Goal: Task Accomplishment & Management: Complete application form

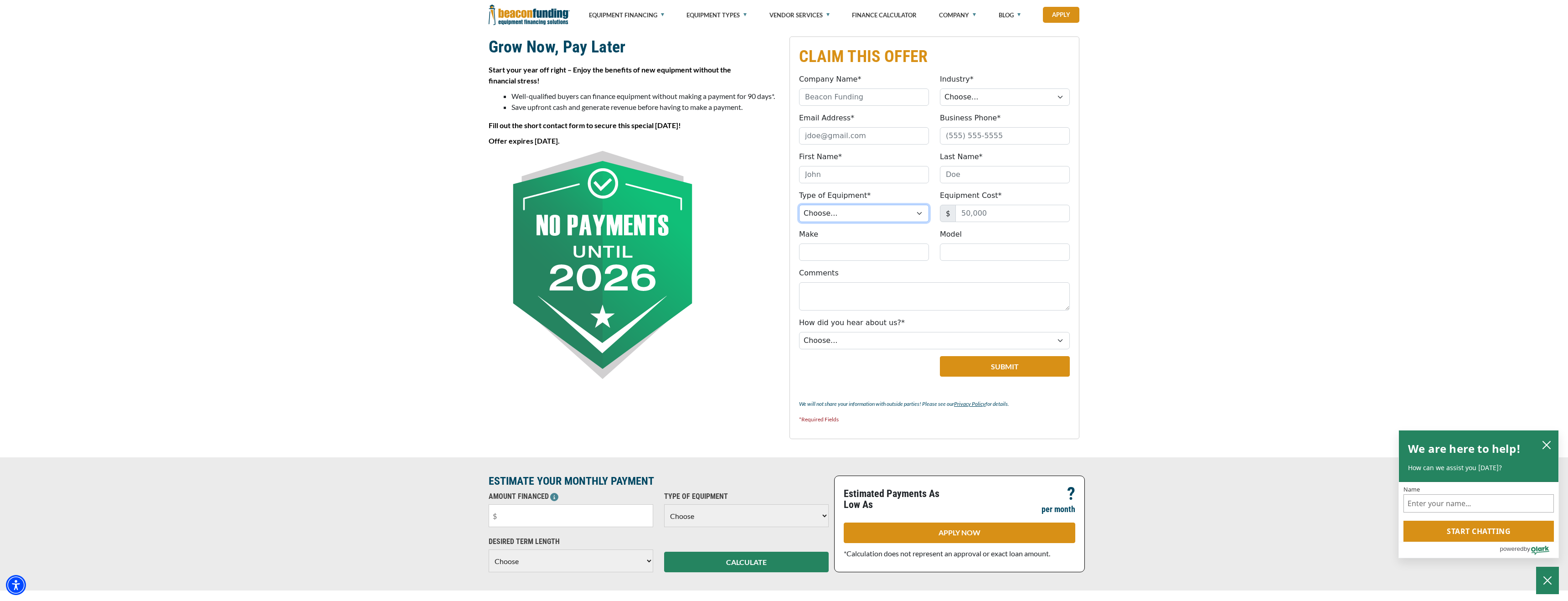
click at [846, 213] on select "Choose... Backhoe Boom/Bucket Truck Chipper Commercial Mower Crane DTG/DTF Prin…" at bounding box center [864, 213] width 130 height 17
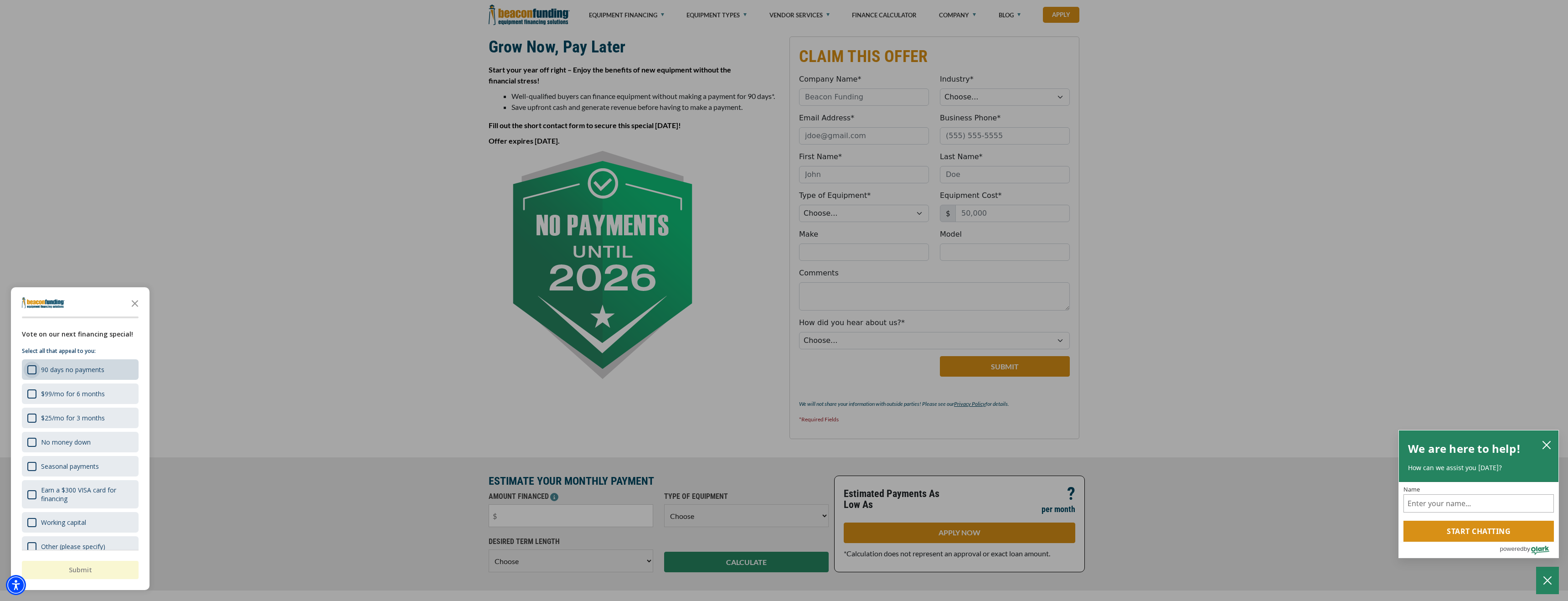
click at [33, 369] on div "90 days no payments" at bounding box center [32, 370] width 9 height 9
click at [102, 570] on button "Submit" at bounding box center [80, 570] width 117 height 18
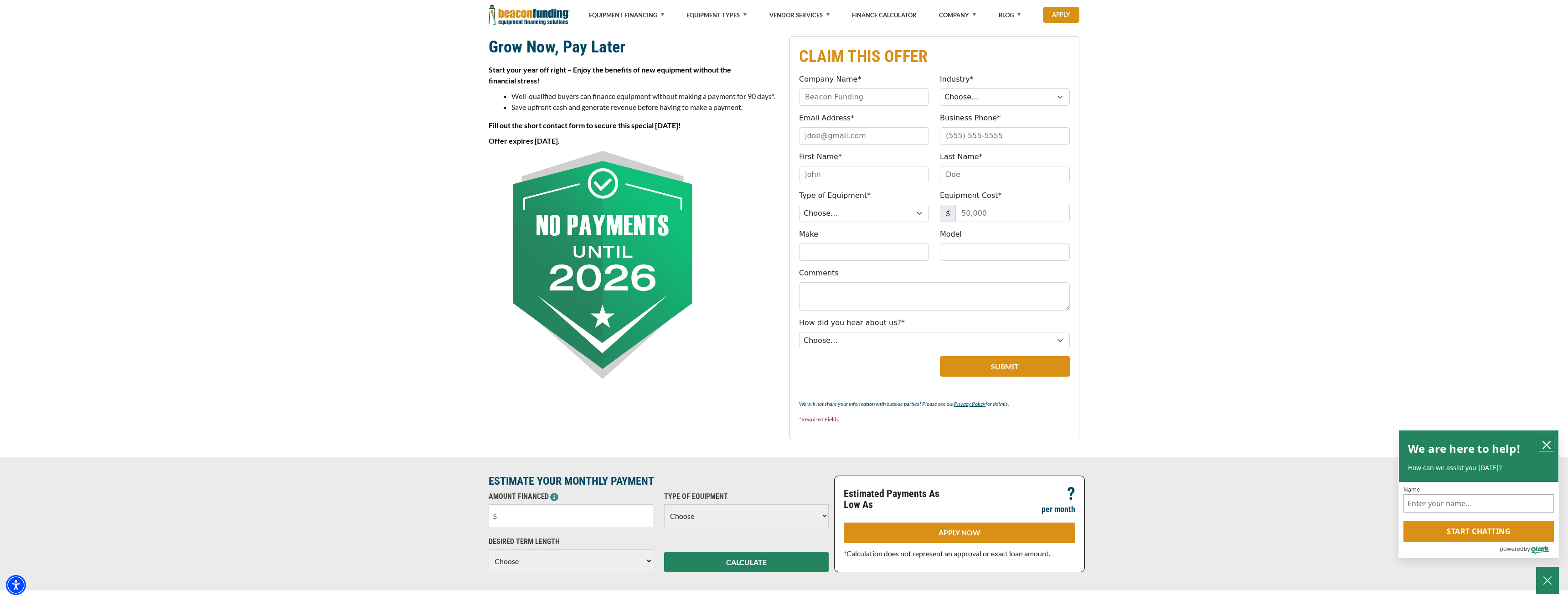
click at [1547, 444] on icon "close chatbox" at bounding box center [1547, 445] width 7 height 7
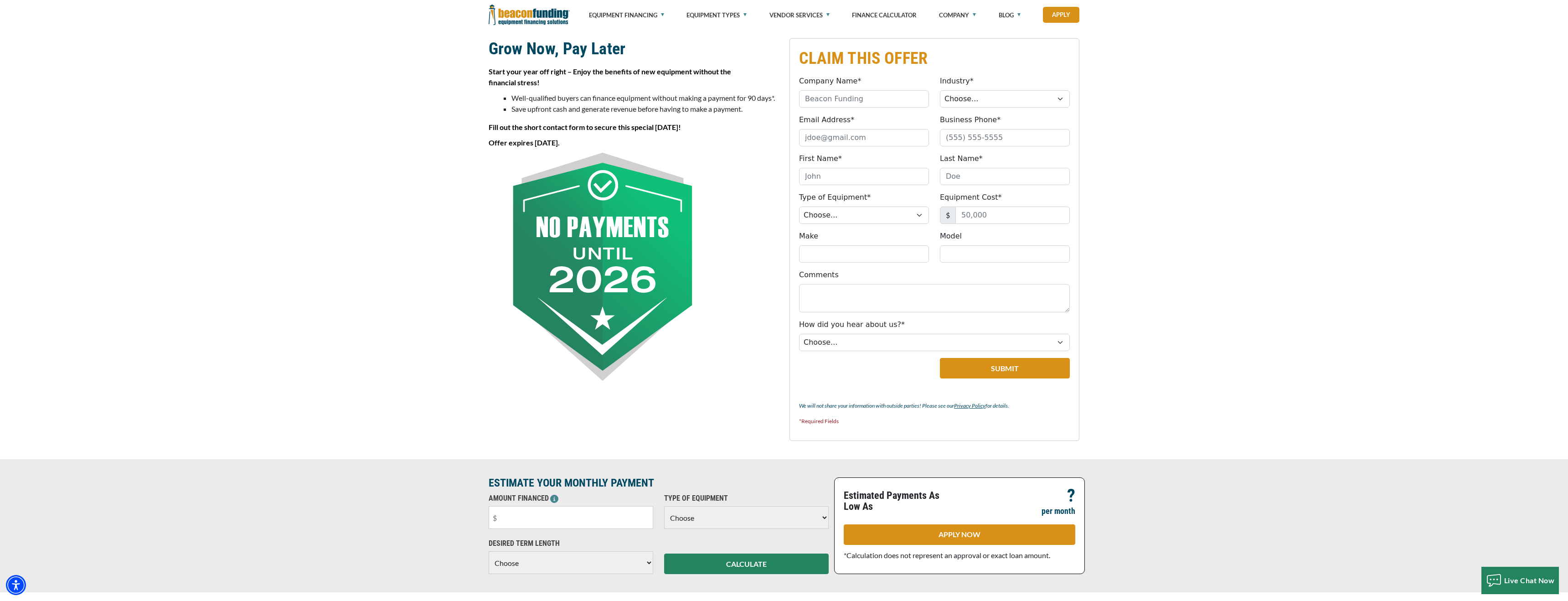
scroll to position [185, 0]
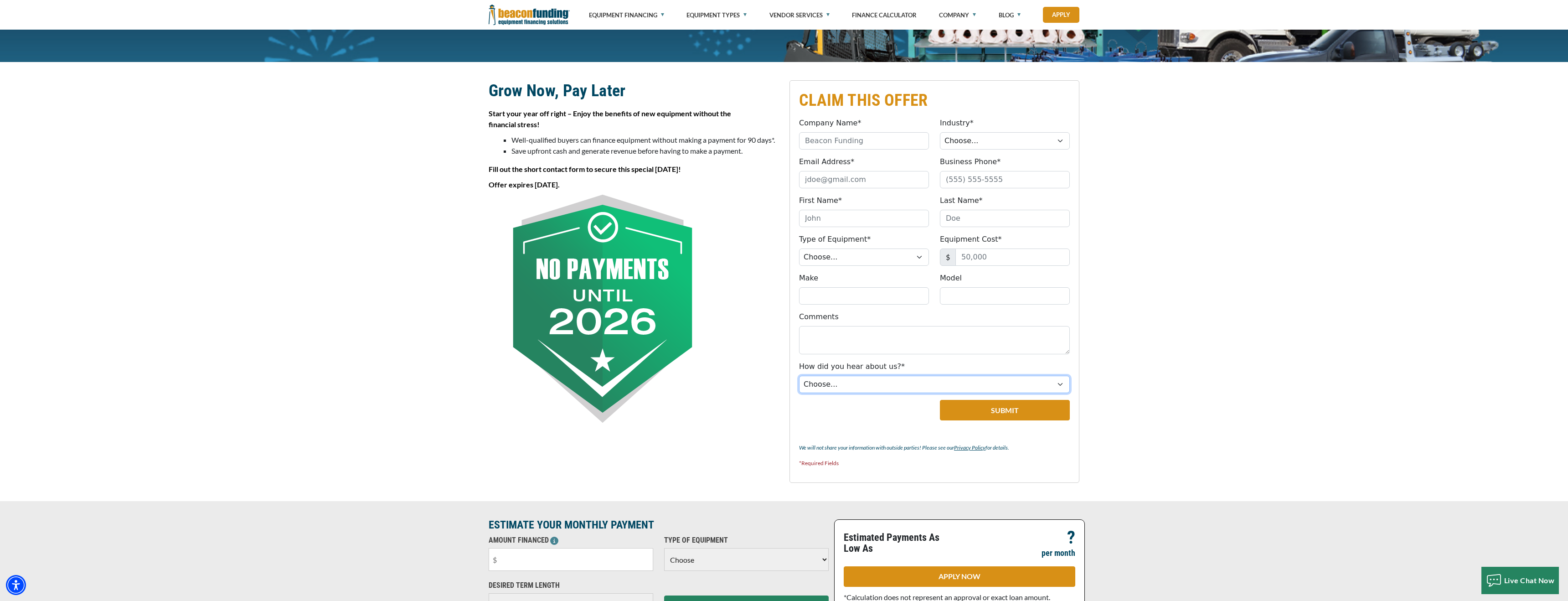
click at [857, 381] on select "Choose... Internet Search Vendor Referral Word of Mouth Client Referral Email E…" at bounding box center [934, 384] width 271 height 17
select select "19"
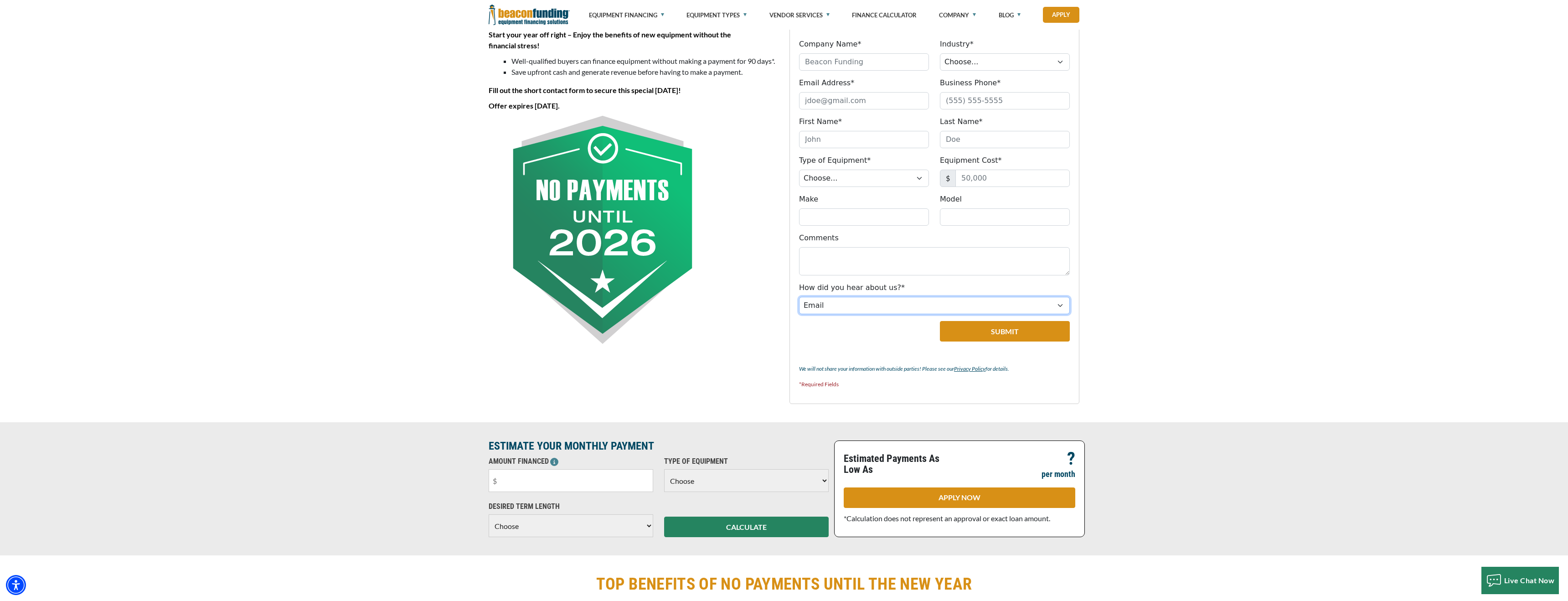
scroll to position [290, 0]
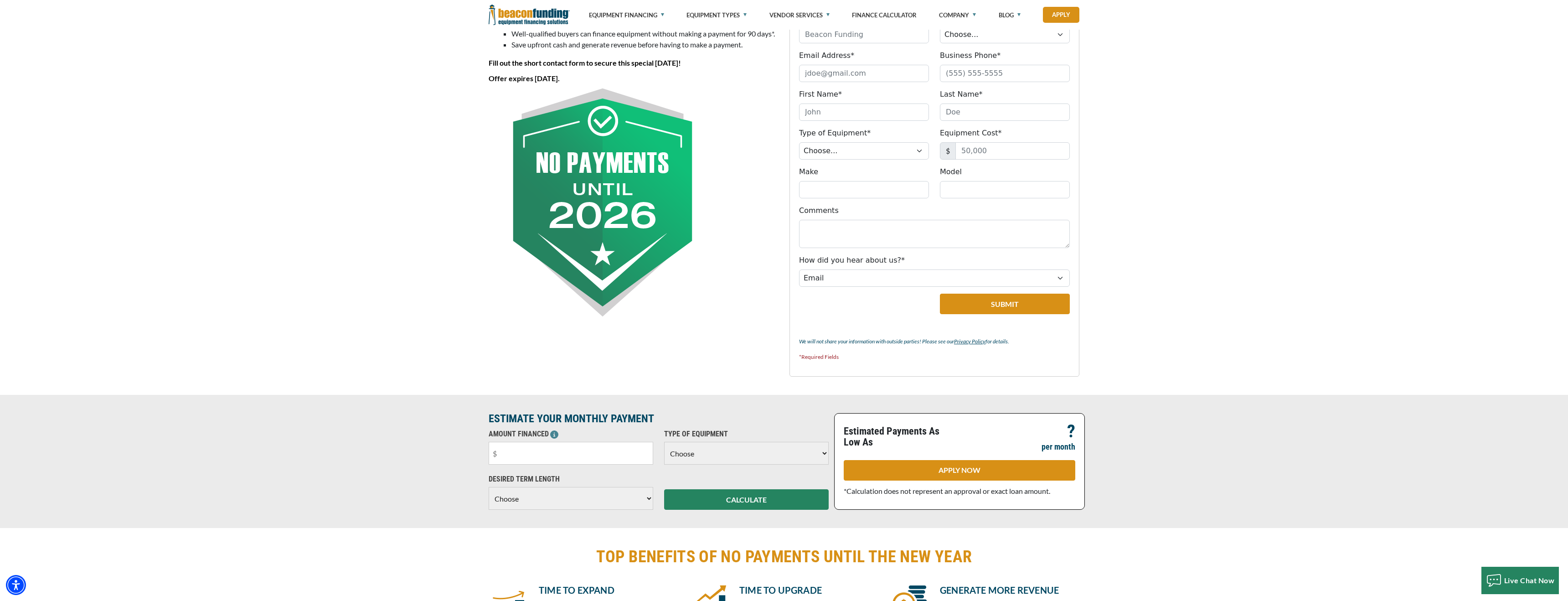
click at [701, 455] on select "Choose Backhoe Boom/Bucket Truck Chipper Commercial Mower Crane DTG/DTF Printin…" at bounding box center [746, 453] width 164 height 23
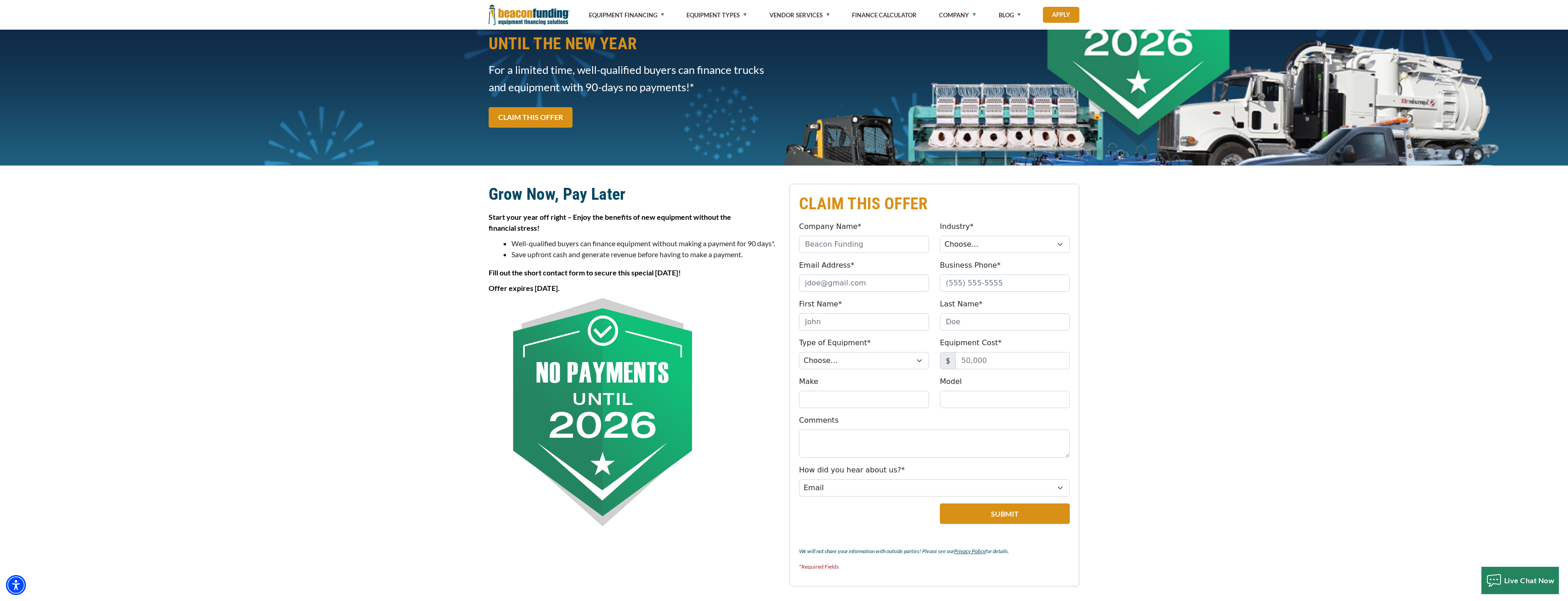
scroll to position [0, 0]
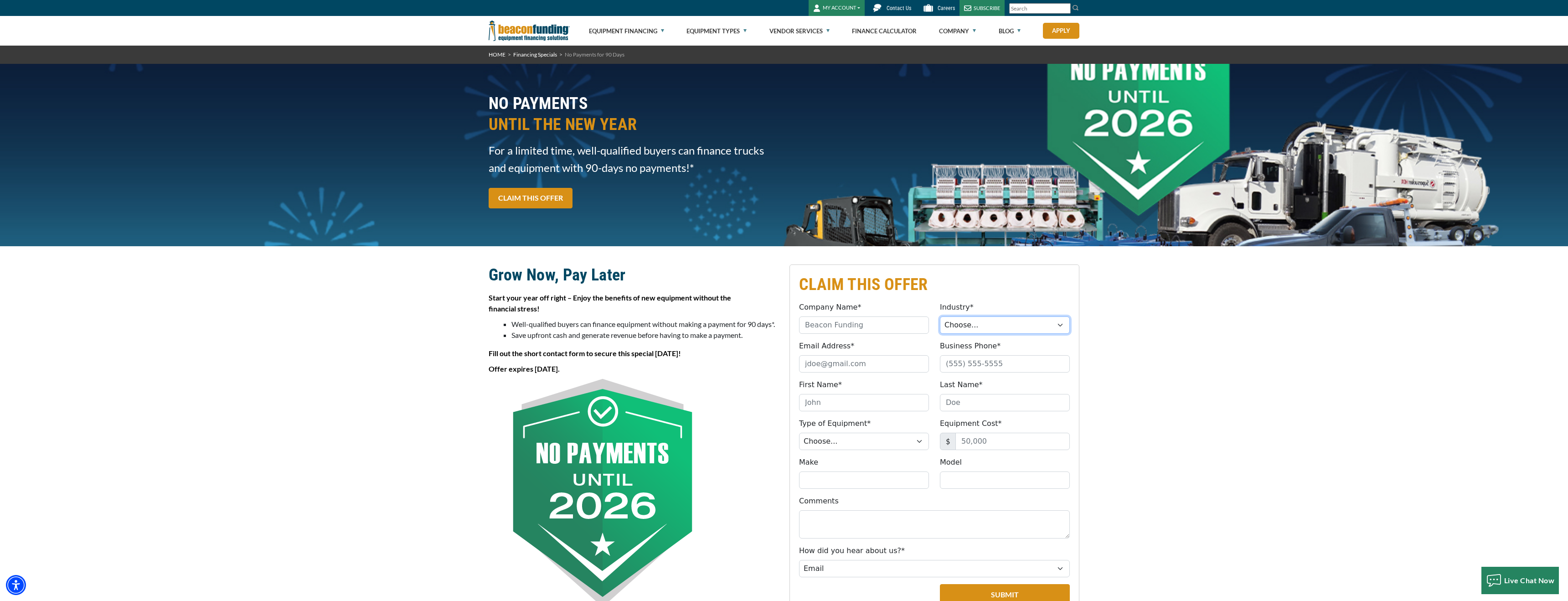
click at [1028, 322] on select "Choose... Towing Landscape/Hardscape Decorated Apparel Septic Light Constructio…" at bounding box center [1004, 325] width 130 height 17
select select "2"
click at [902, 365] on input "Email Address*" at bounding box center [864, 364] width 130 height 17
type input "dj@landmarklandscape.com"
click at [978, 367] on input "Business Phone*" at bounding box center [1004, 364] width 130 height 17
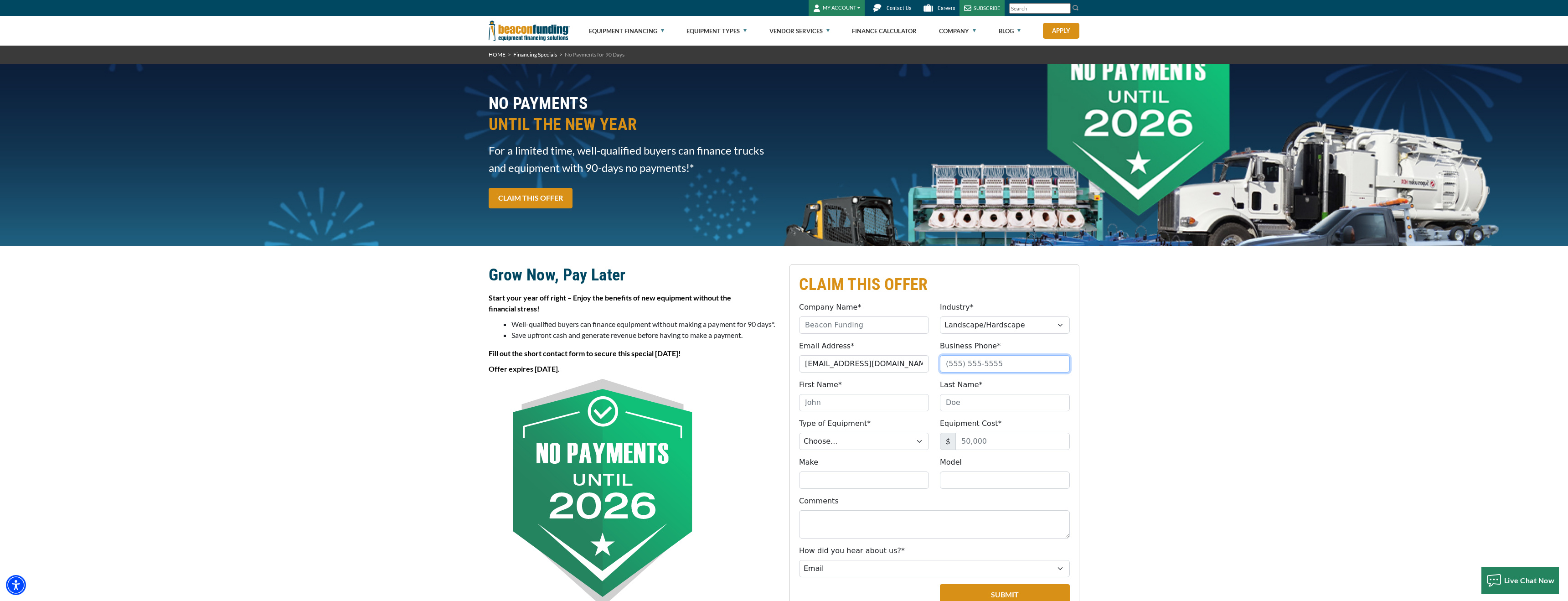
type input "(972) 935-3791"
click at [881, 399] on input "First Name*" at bounding box center [864, 402] width 130 height 17
type input "DJ"
click at [963, 405] on input "Last Name*" at bounding box center [1004, 402] width 130 height 17
click at [963, 405] on input "Betik" at bounding box center [1004, 402] width 130 height 17
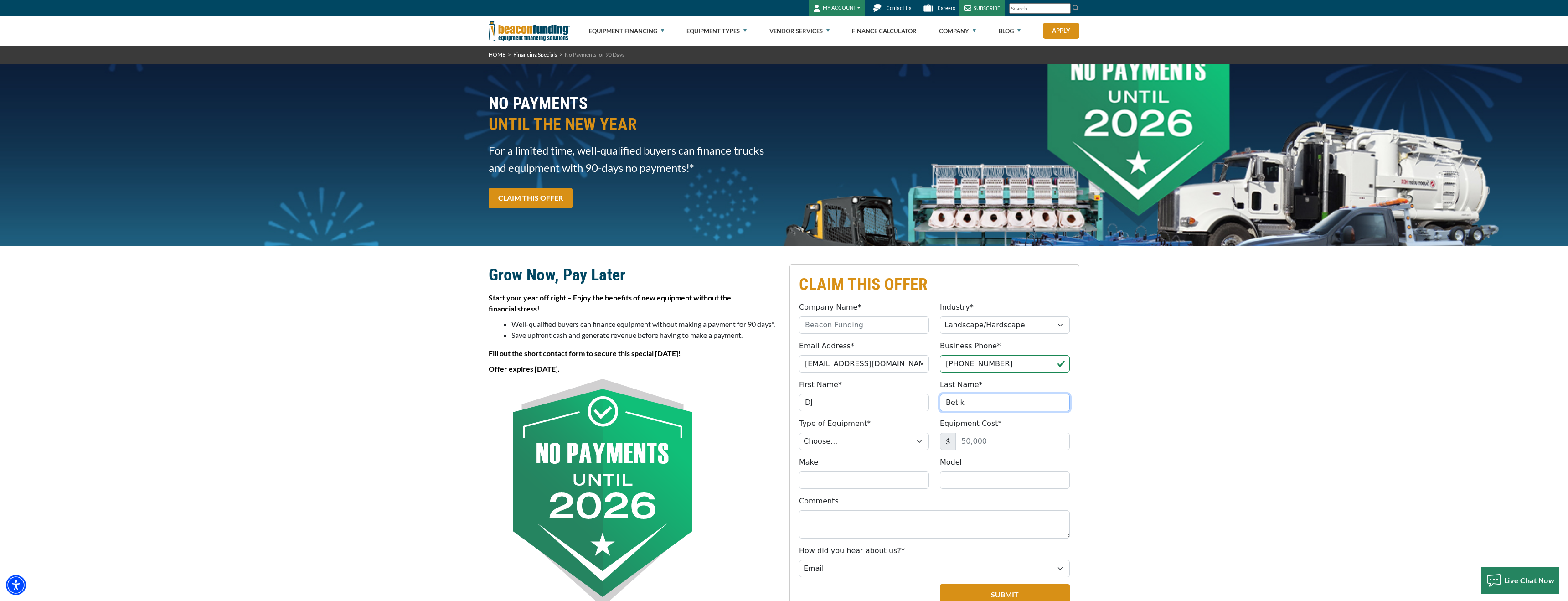
type input "Betik"
click at [874, 440] on select "Choose... Backhoe Boom/Bucket Truck Chipper Commercial Mower Crane DTG/DTF Prin…" at bounding box center [864, 441] width 130 height 17
select select "17"
click at [973, 444] on input "Equipment Cost*" at bounding box center [1013, 441] width 114 height 17
type input "100,000"
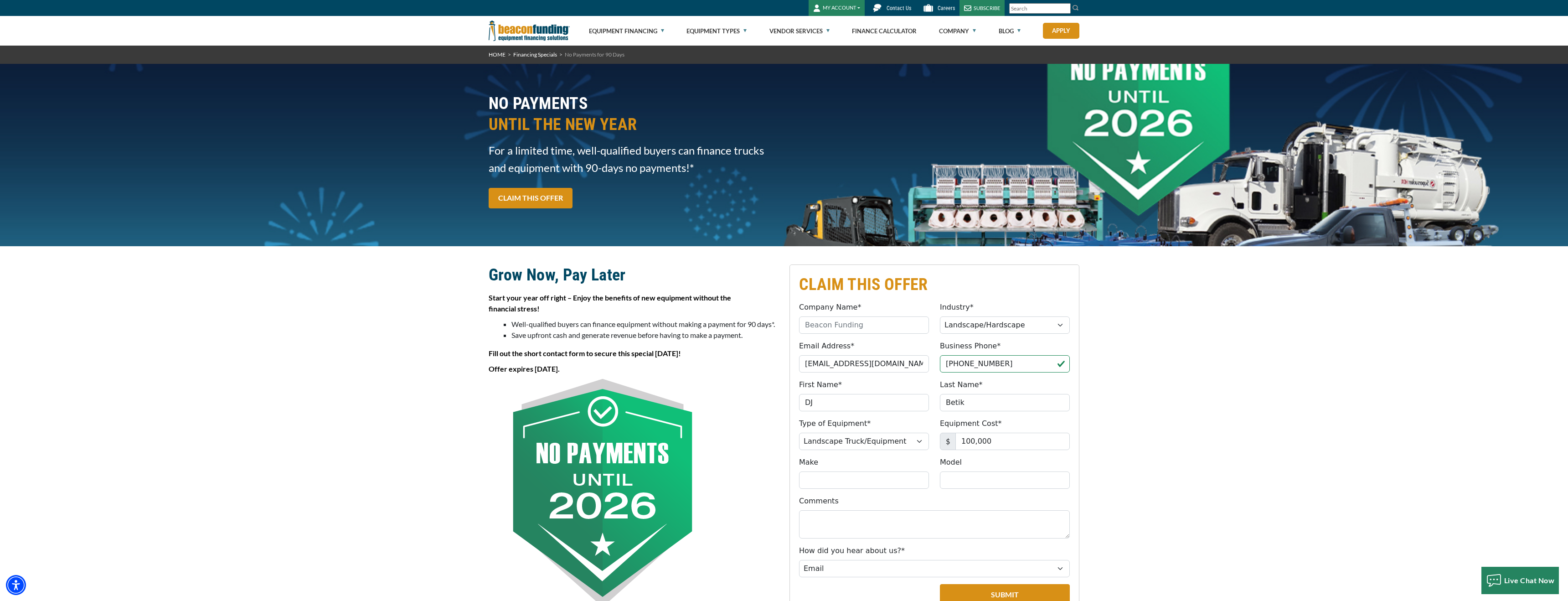
click at [1133, 457] on div "CLAIM THIS OFFER Company Name* Please provide a valid company name. Industry* C…" at bounding box center [784, 465] width 1568 height 439
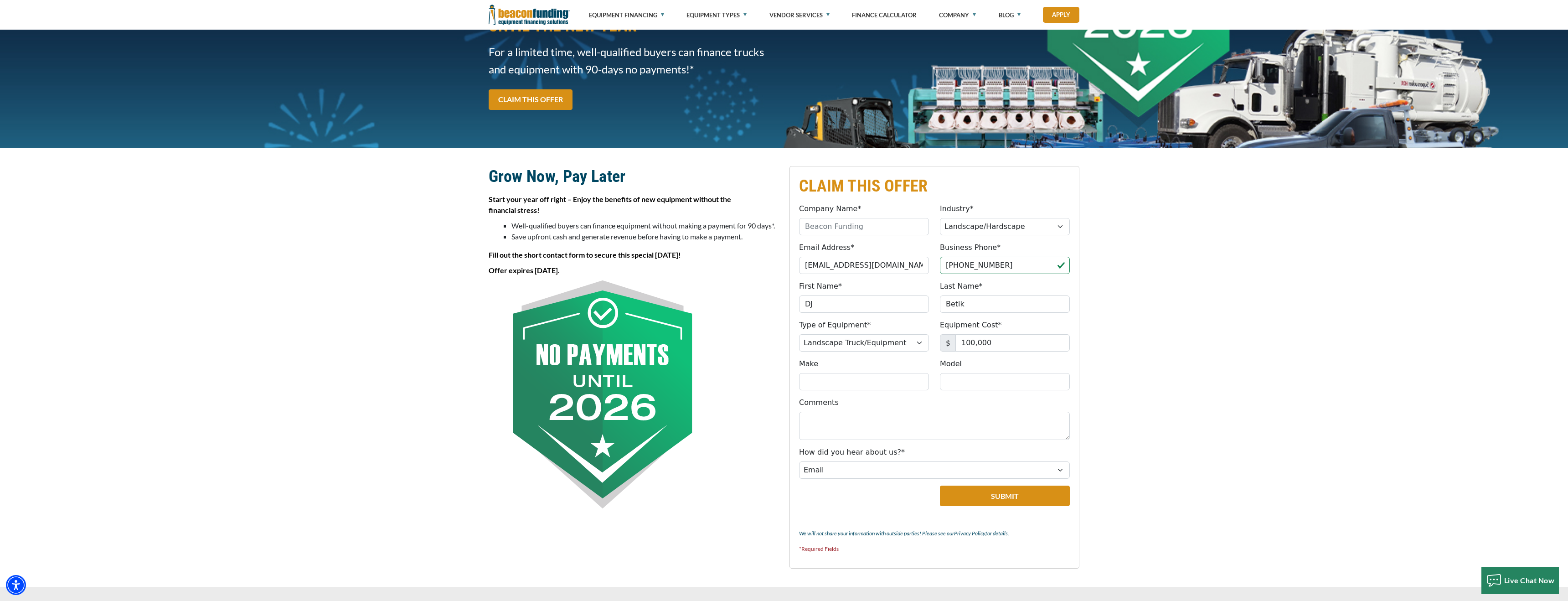
scroll to position [100, 0]
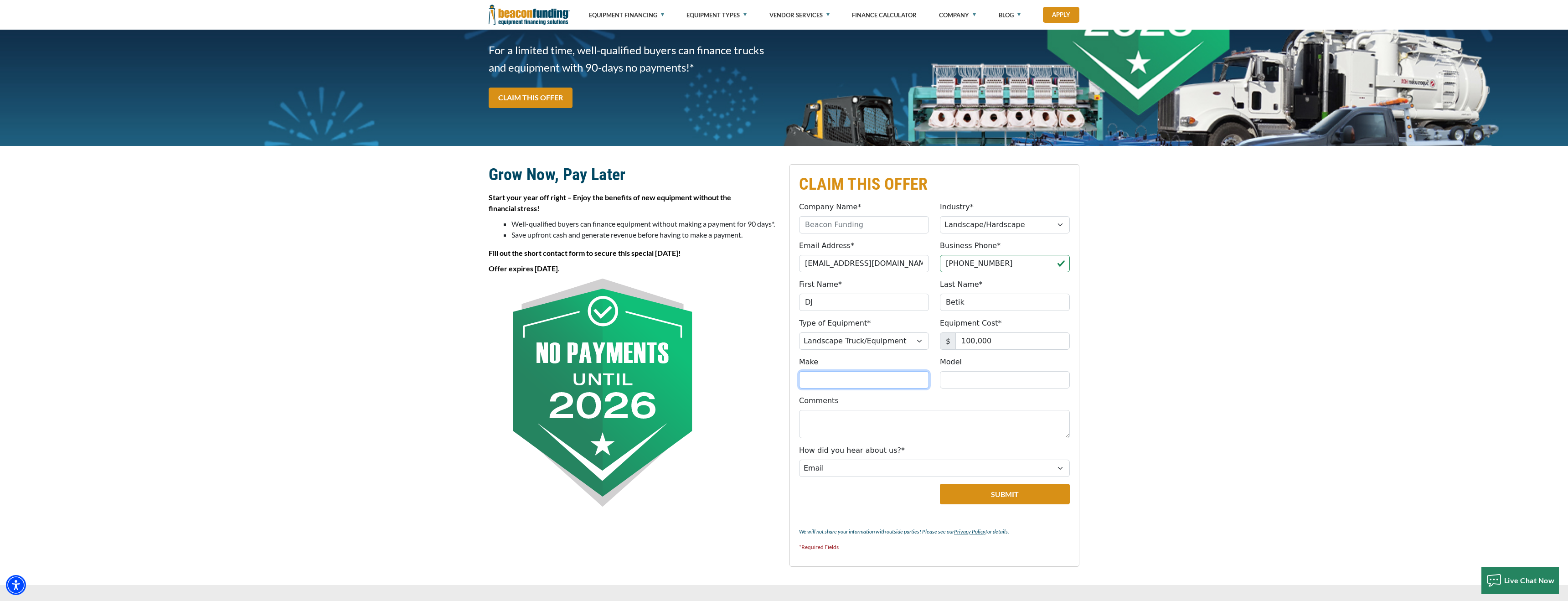
click at [822, 381] on input "Make" at bounding box center [864, 380] width 130 height 17
type input "Scag"
click at [979, 379] on input "Model" at bounding box center [1004, 380] width 130 height 17
type input "Cheetah"
click at [901, 414] on textarea "Comments" at bounding box center [934, 424] width 271 height 28
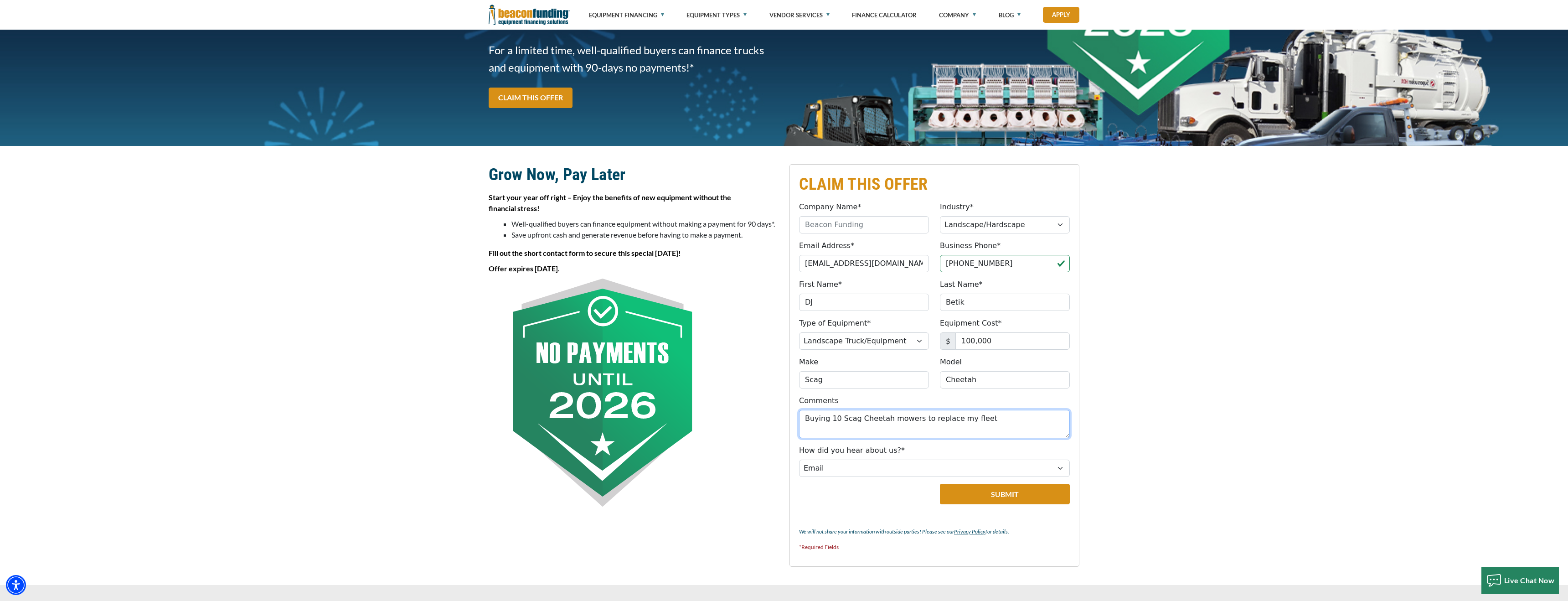
click at [848, 419] on textarea "Buying 10 Scag Cheetah mowers to replace my fleet" at bounding box center [934, 424] width 271 height 28
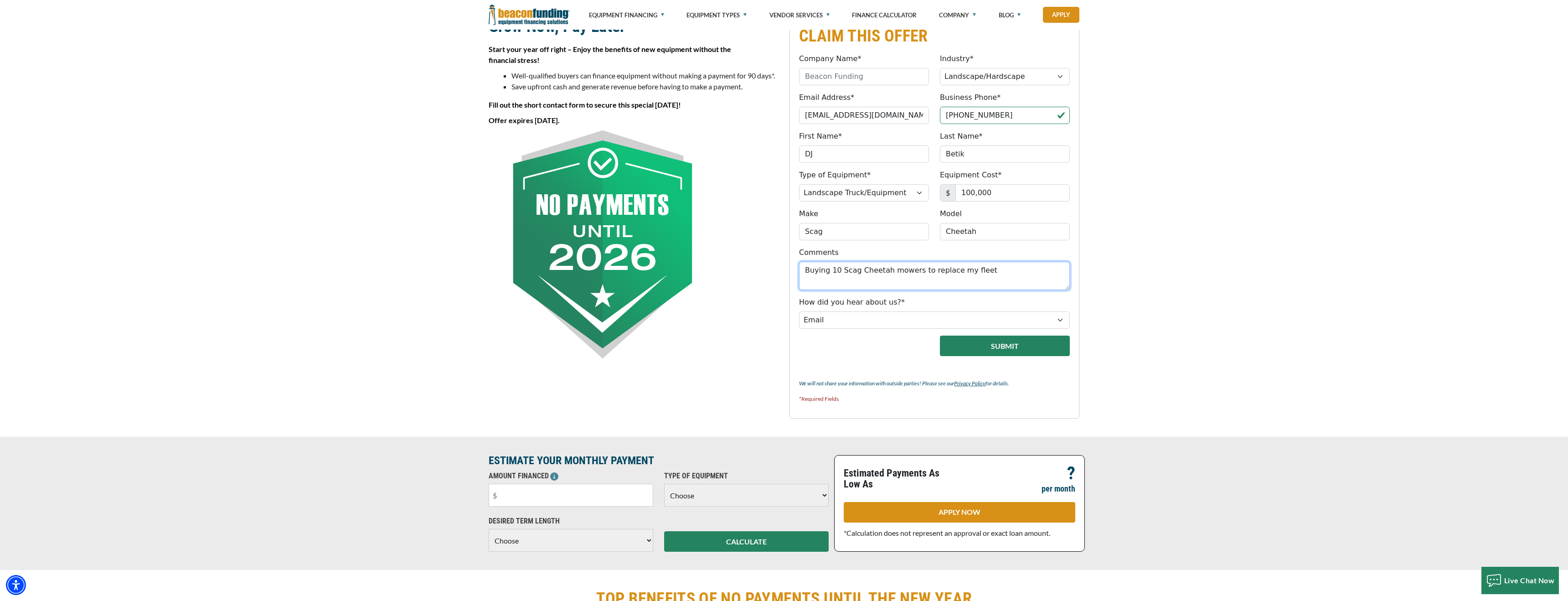
scroll to position [253, 0]
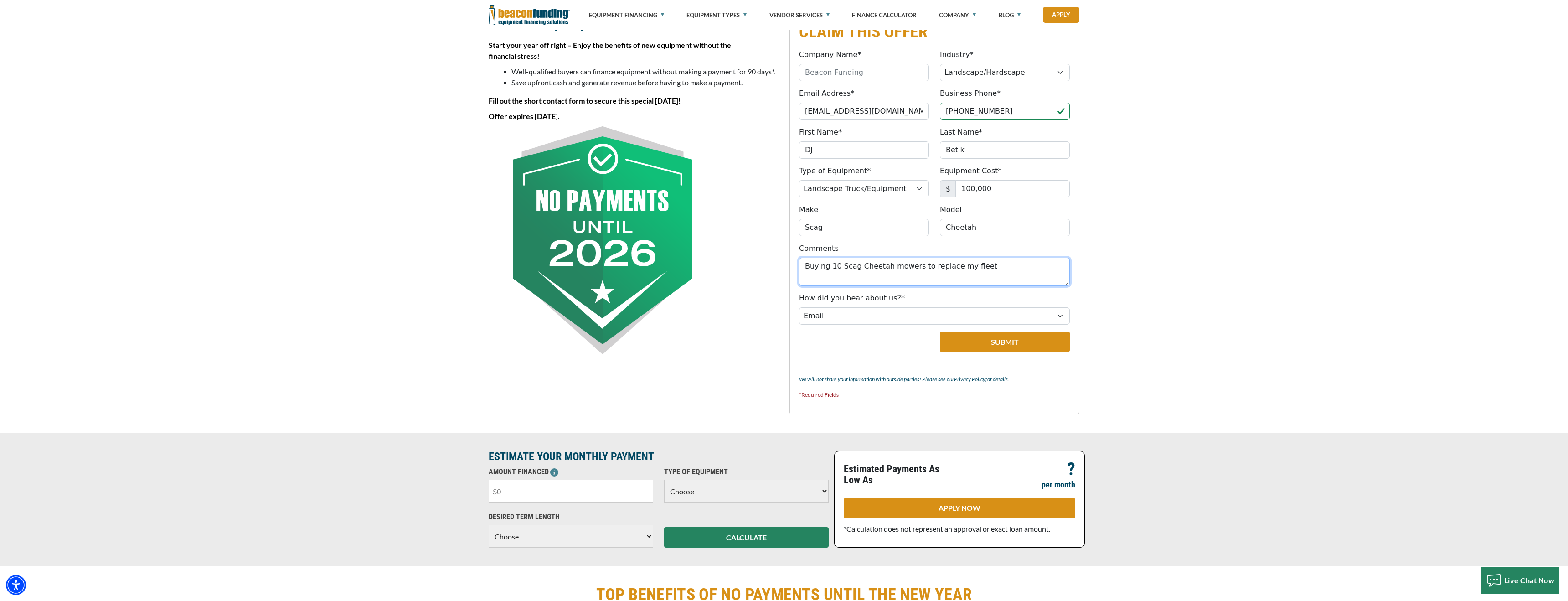
type textarea "Buying 10 Scag Cheetah mowers to replace my fleet"
click at [585, 494] on input "text" at bounding box center [571, 491] width 164 height 23
type input "$100,000"
click at [721, 488] on select "Choose Backhoe Boom/Bucket Truck Chipper Commercial Mower Crane DTG/DTF Printin…" at bounding box center [746, 491] width 164 height 23
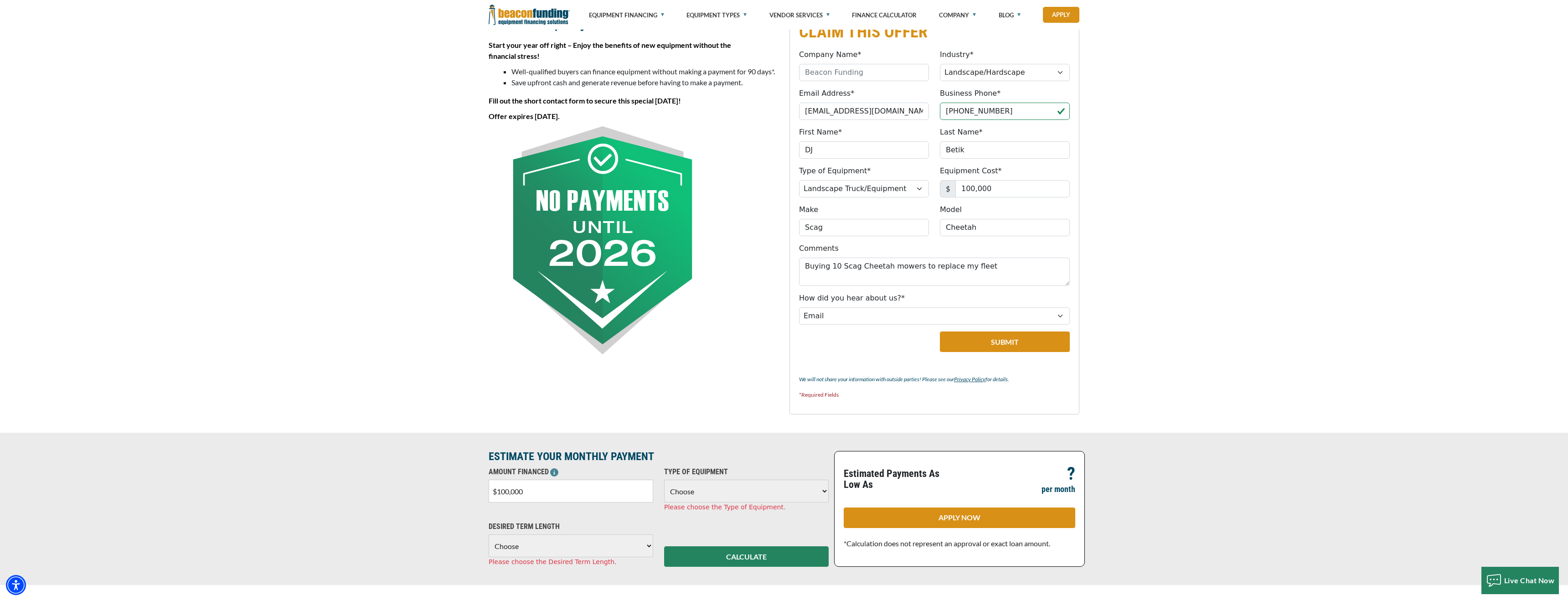
select select "17"
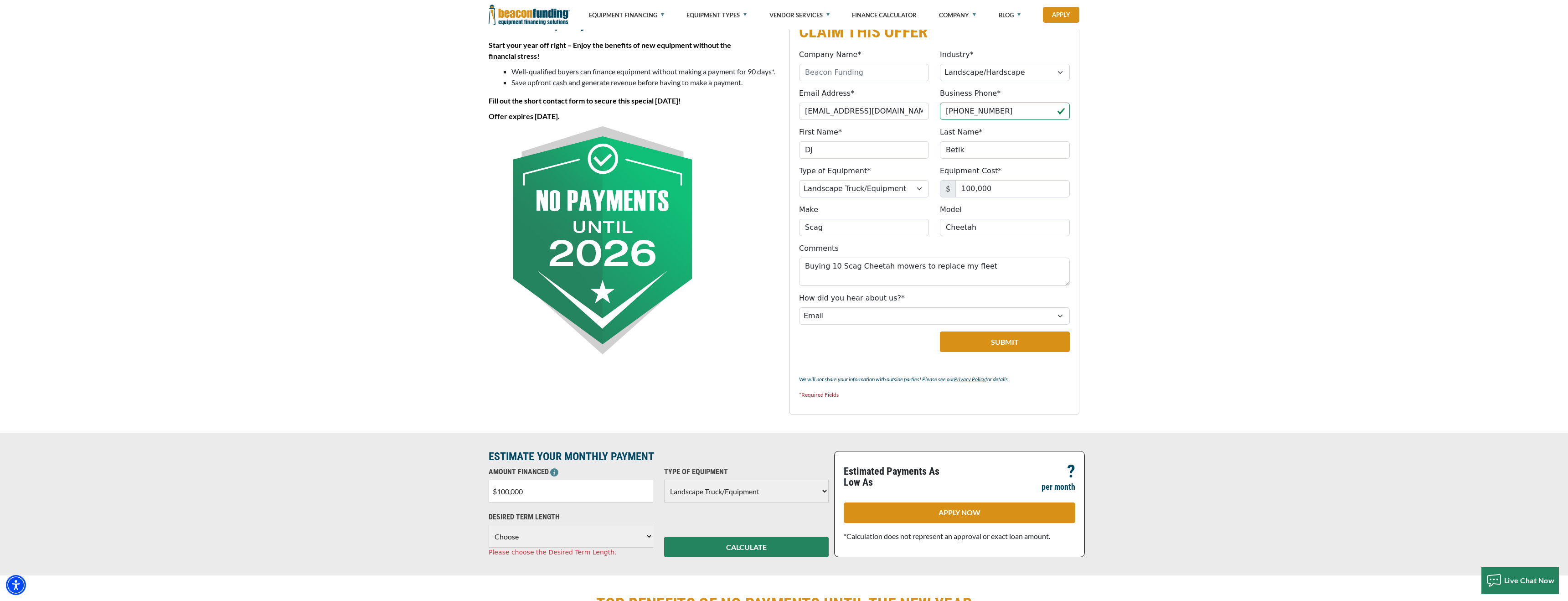
click at [609, 537] on select "Choose 36 Months 48 Months 60 Months 72 Months" at bounding box center [571, 536] width 164 height 23
select select "60"
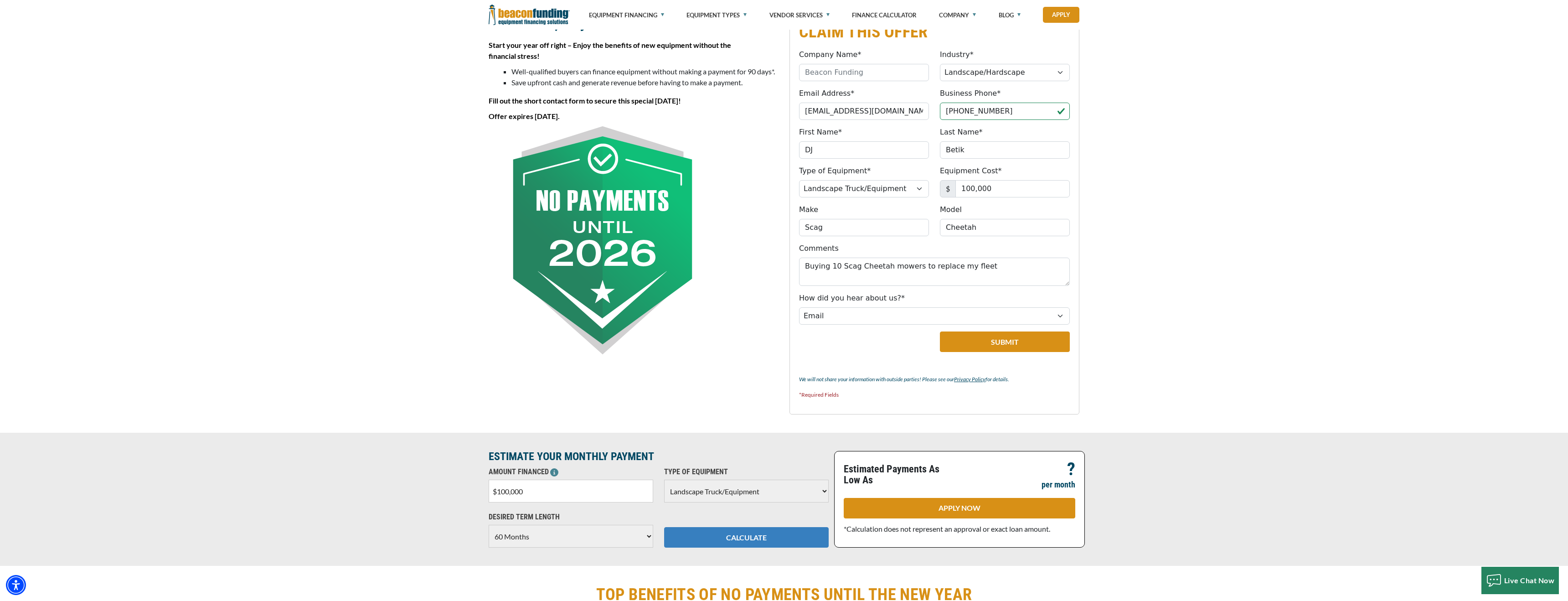
click at [715, 543] on button "CALCULATE" at bounding box center [746, 538] width 164 height 21
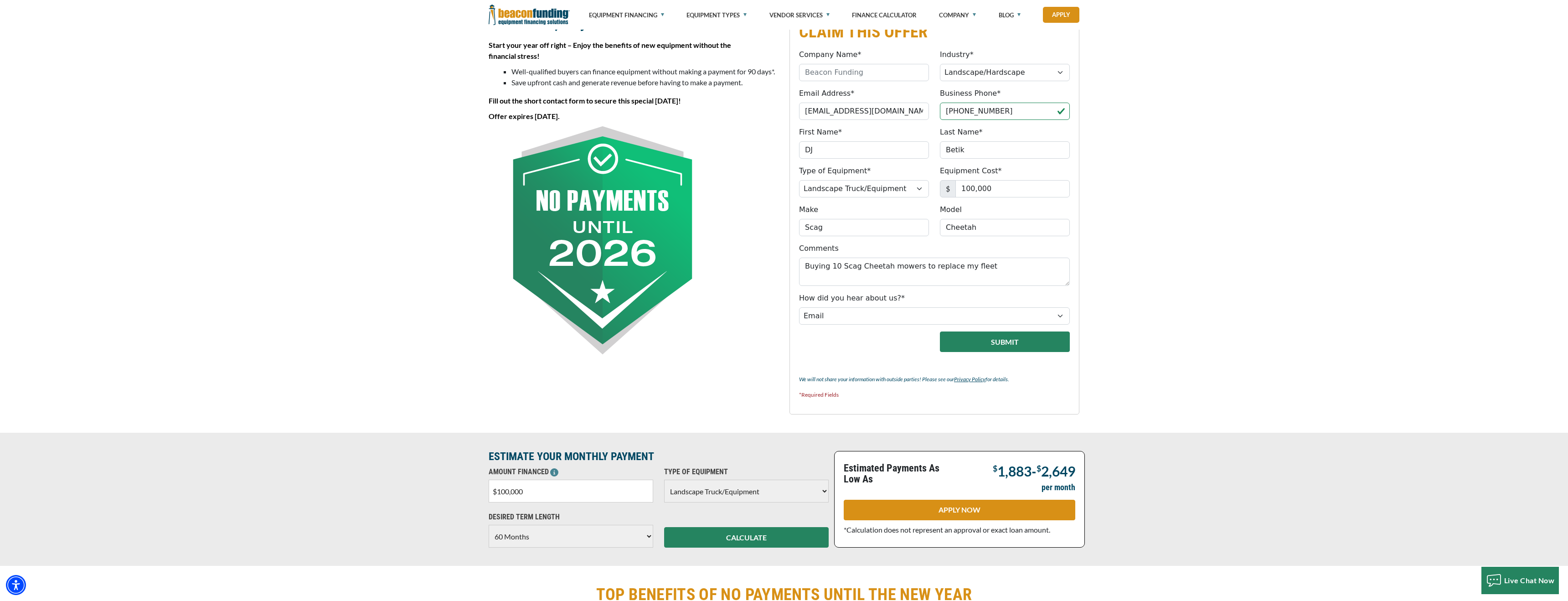
click at [979, 342] on button "Submit" at bounding box center [1004, 342] width 130 height 21
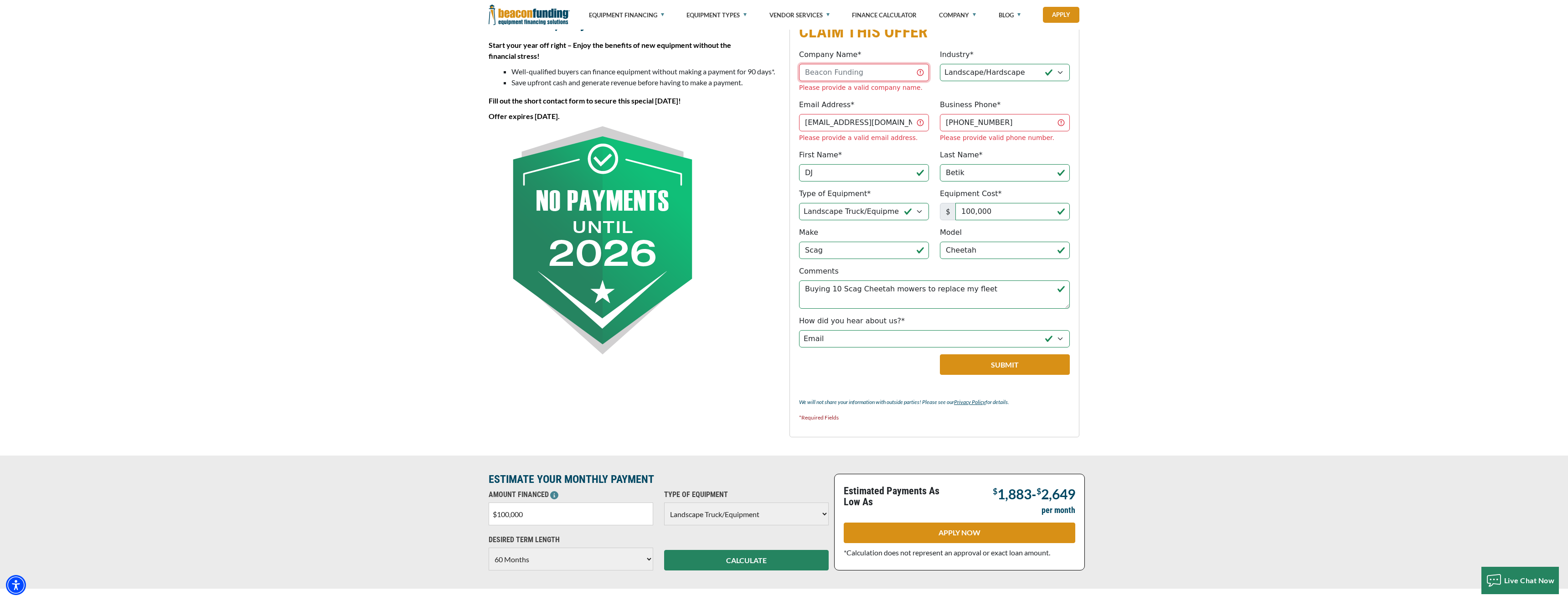
click at [865, 71] on input "Company Name*" at bounding box center [864, 72] width 130 height 17
type input "Landmark Landscape Group"
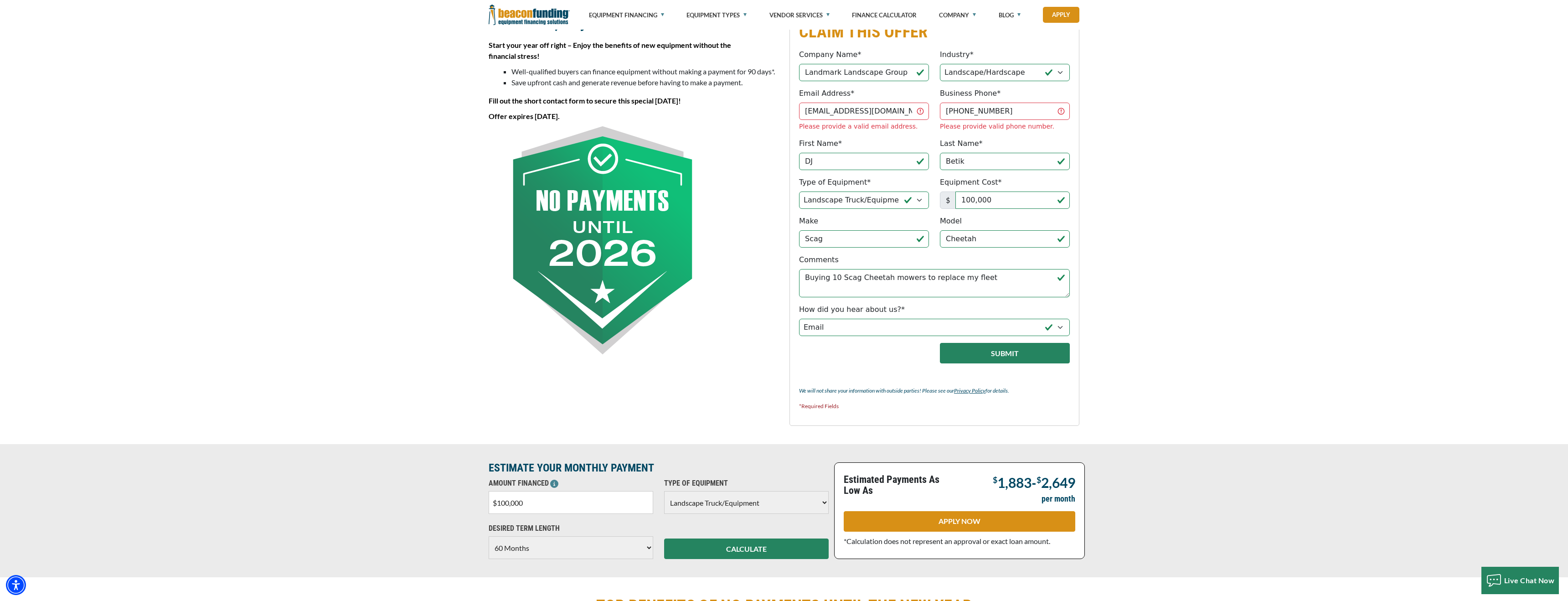
click at [1006, 344] on button "Submit" at bounding box center [1004, 353] width 130 height 21
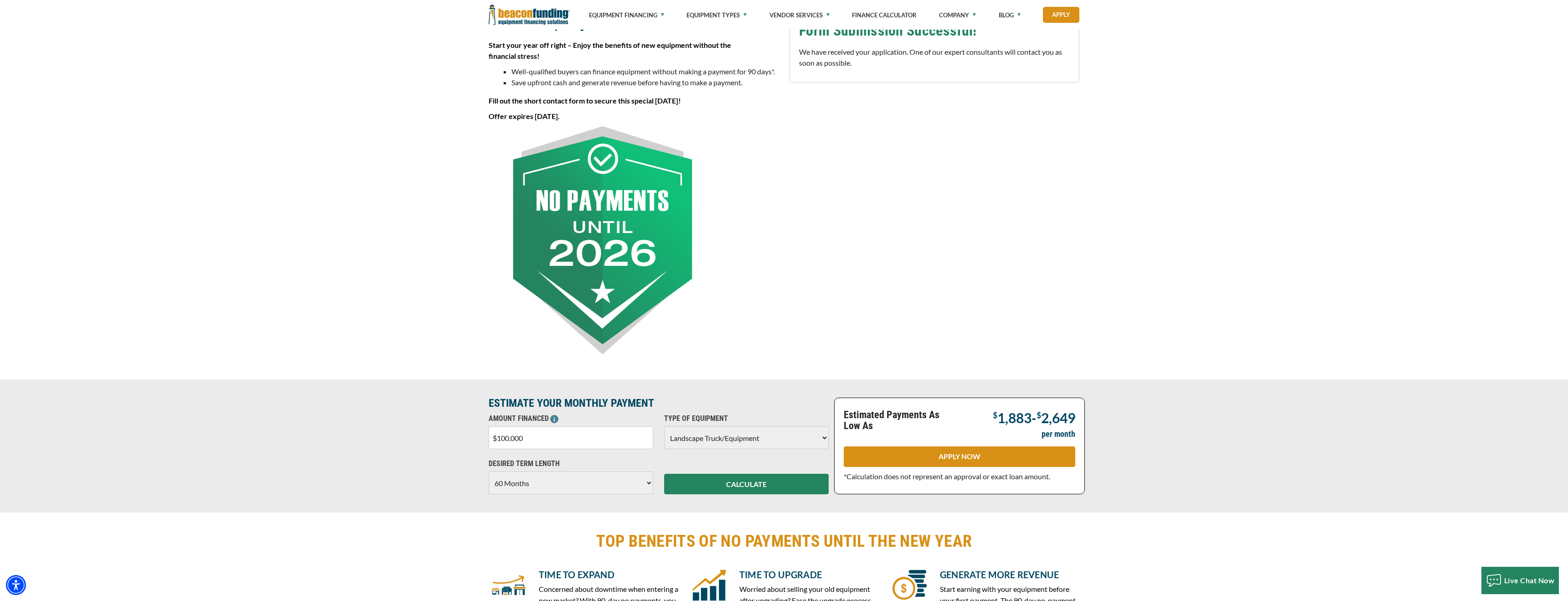
scroll to position [228, 0]
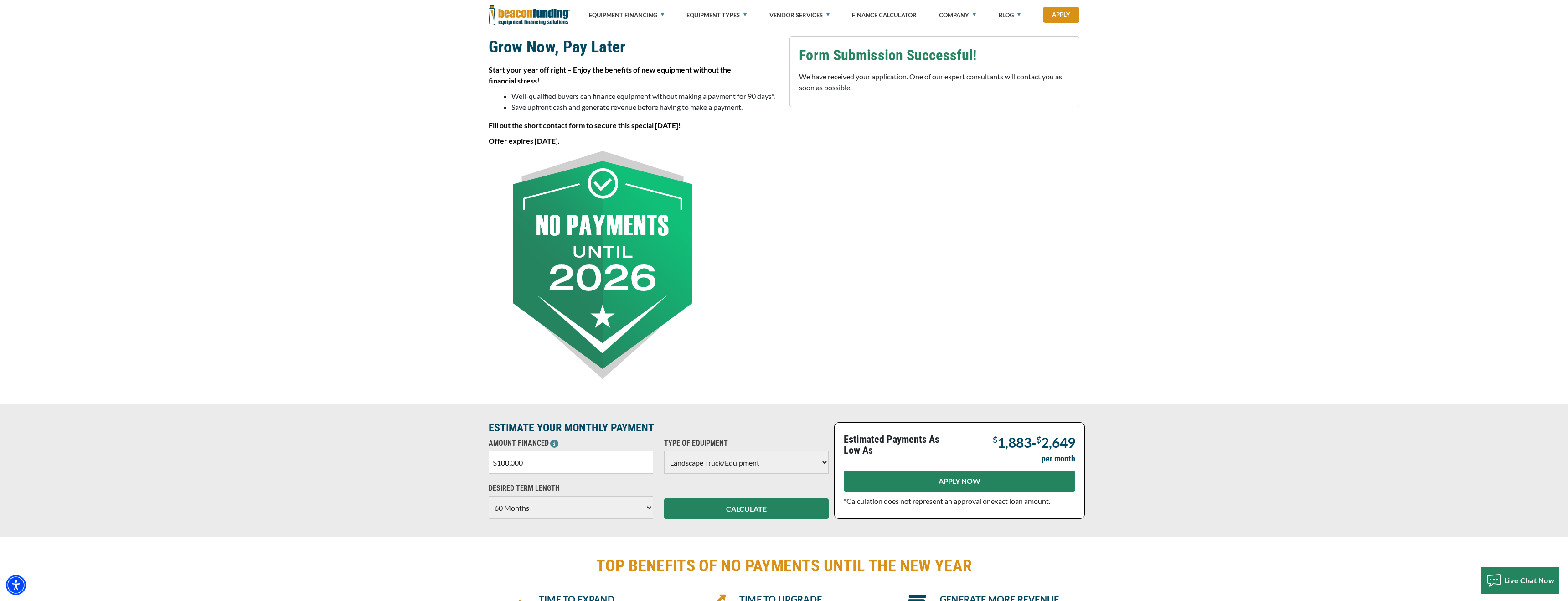
click at [962, 487] on link "APPLY NOW" at bounding box center [959, 482] width 231 height 21
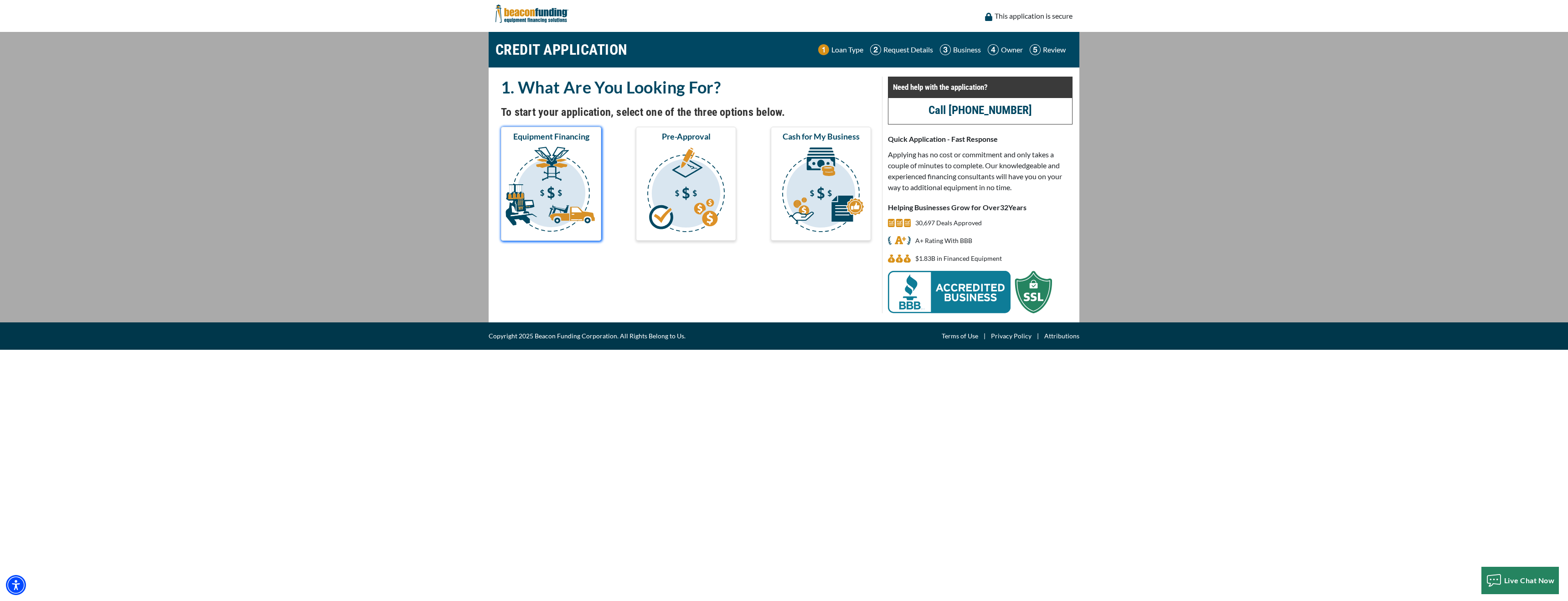
click at [534, 175] on img "submit" at bounding box center [551, 191] width 97 height 91
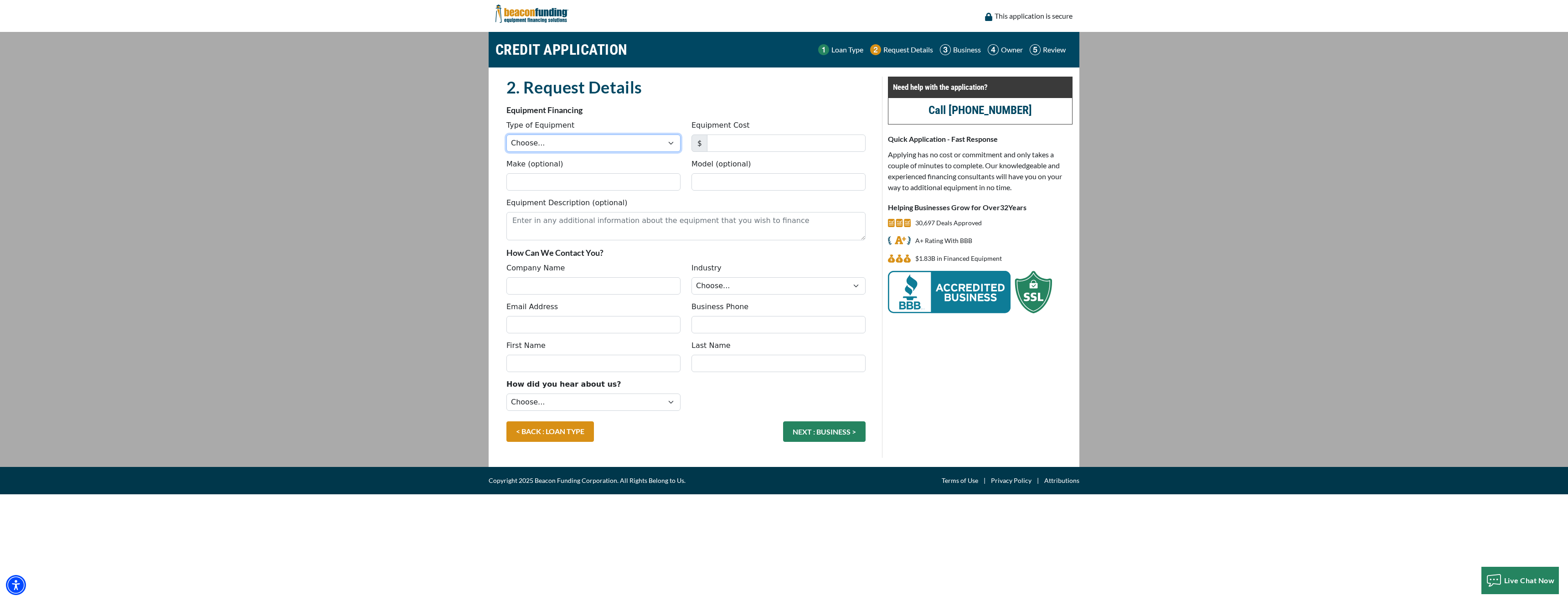
click at [534, 141] on select "Choose... Backhoe Boom/Bucket Truck Chipper Commercial Mower Crane DTG/DTF Prin…" at bounding box center [593, 143] width 174 height 17
select select "17"
click at [732, 144] on input "Equipment Cost" at bounding box center [786, 143] width 159 height 17
type input "550,000"
click at [596, 226] on textarea "Equipment Description (optional)" at bounding box center [686, 226] width 359 height 28
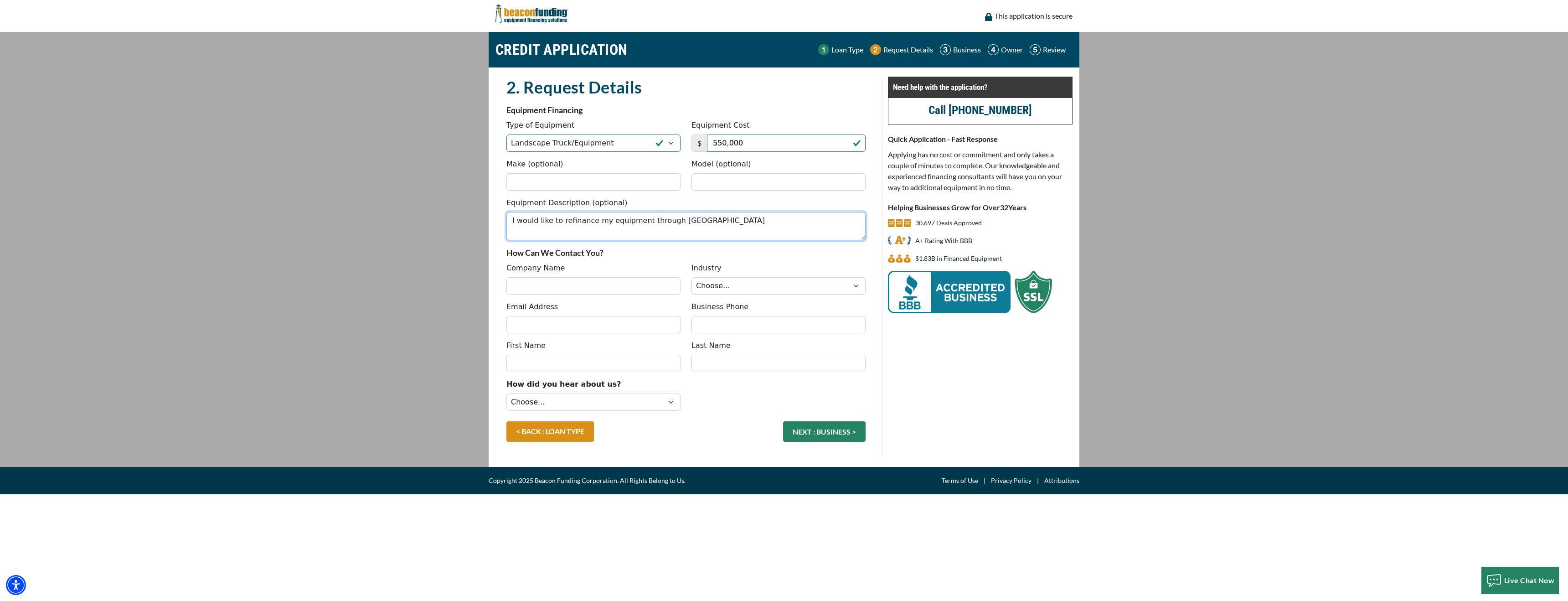
type textarea "I would like to refinance my equipment through Beacon"
click at [551, 284] on input "Company Name" at bounding box center [593, 286] width 174 height 17
type input "Landmark Landscape Group"
click at [709, 289] on select "Choose... Towing Landscape/Hardscape Decorated Apparel Septic Light Constructio…" at bounding box center [779, 286] width 174 height 17
select select "2"
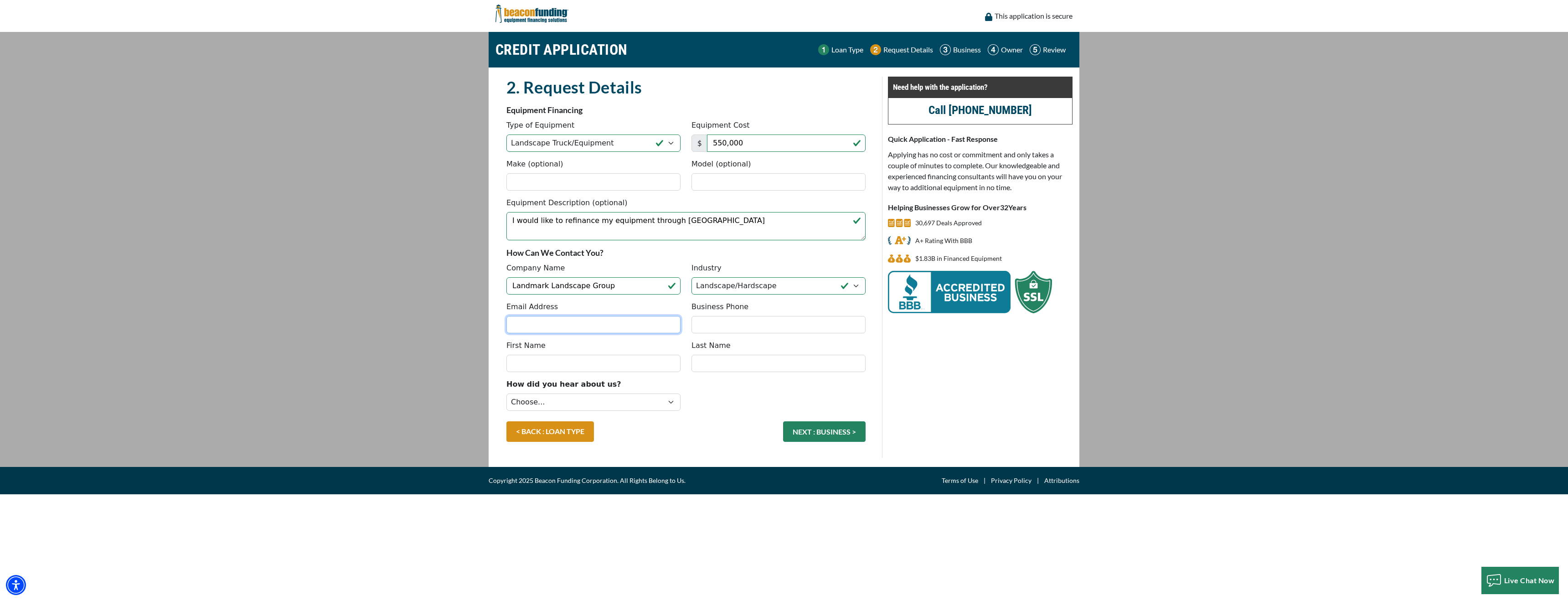
click at [551, 324] on input "Email Address" at bounding box center [593, 325] width 174 height 17
type input "[EMAIL_ADDRESS][DOMAIN_NAME]"
click at [715, 324] on input "Business Phone" at bounding box center [779, 325] width 174 height 17
type input "[PHONE_NUMBER]"
click at [653, 359] on input "First Name" at bounding box center [593, 364] width 174 height 17
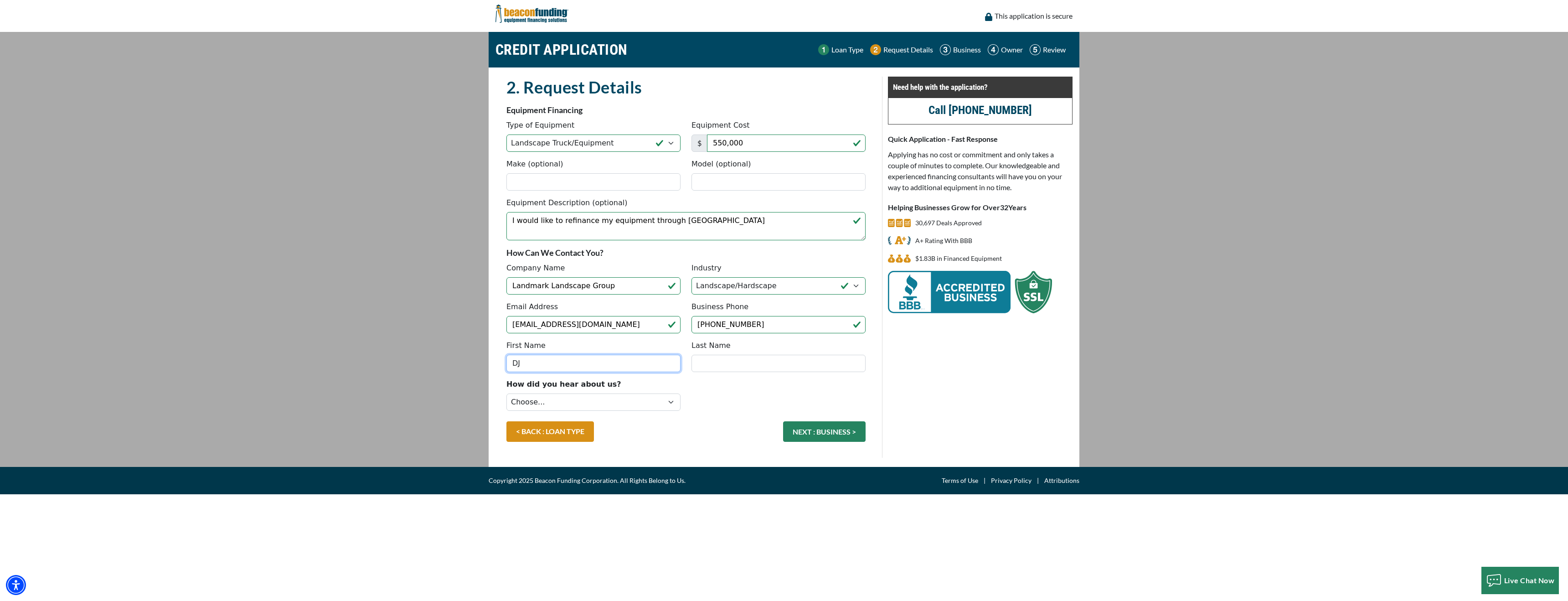
type input "DJ"
click at [748, 360] on input "Last Name" at bounding box center [779, 364] width 174 height 17
type input "Betik"
click at [649, 400] on select "Choose... Internet Search Vendor Referral Word of Mouth Client Referral Email E…" at bounding box center [593, 402] width 174 height 17
select select "19"
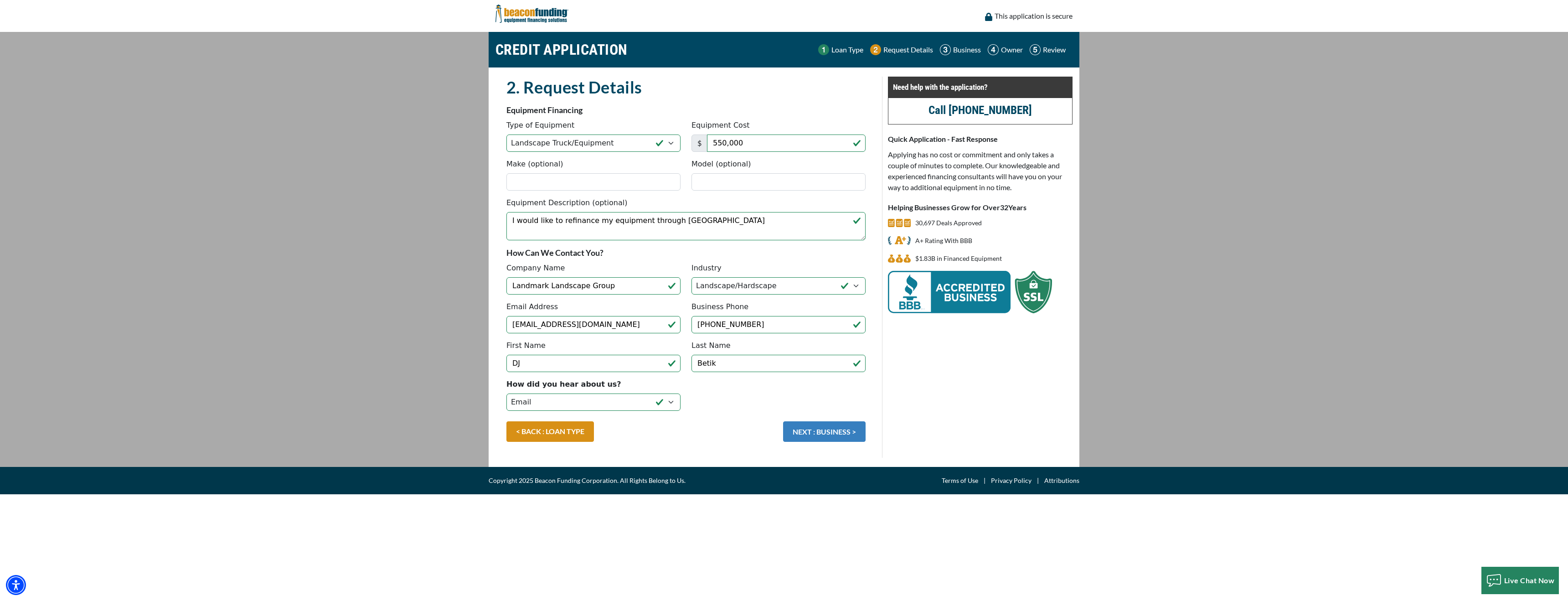
click at [844, 431] on button "NEXT : BUSINESS >" at bounding box center [825, 432] width 83 height 21
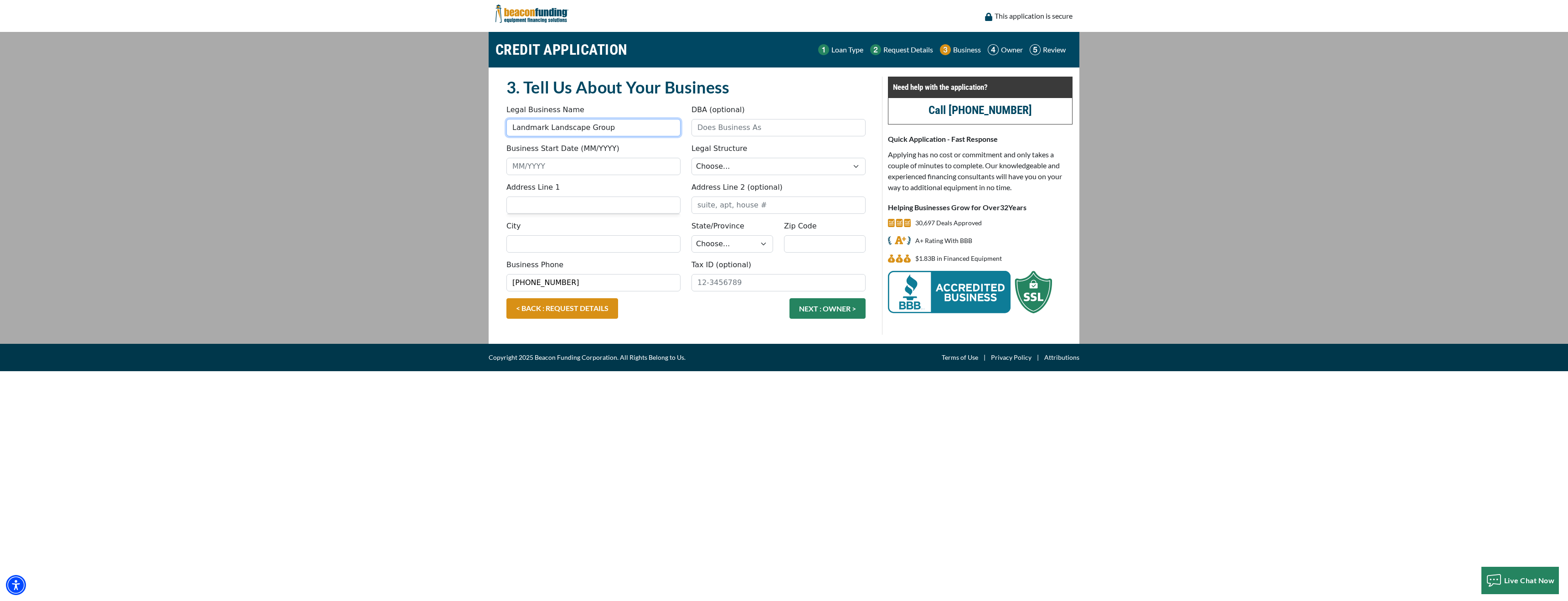
click at [621, 125] on input "Landmark Landscape Group" at bounding box center [593, 127] width 174 height 17
type input "L"
type input "D and H Betik Investments LLC"
click at [726, 130] on input "DBA (optional)" at bounding box center [779, 127] width 174 height 17
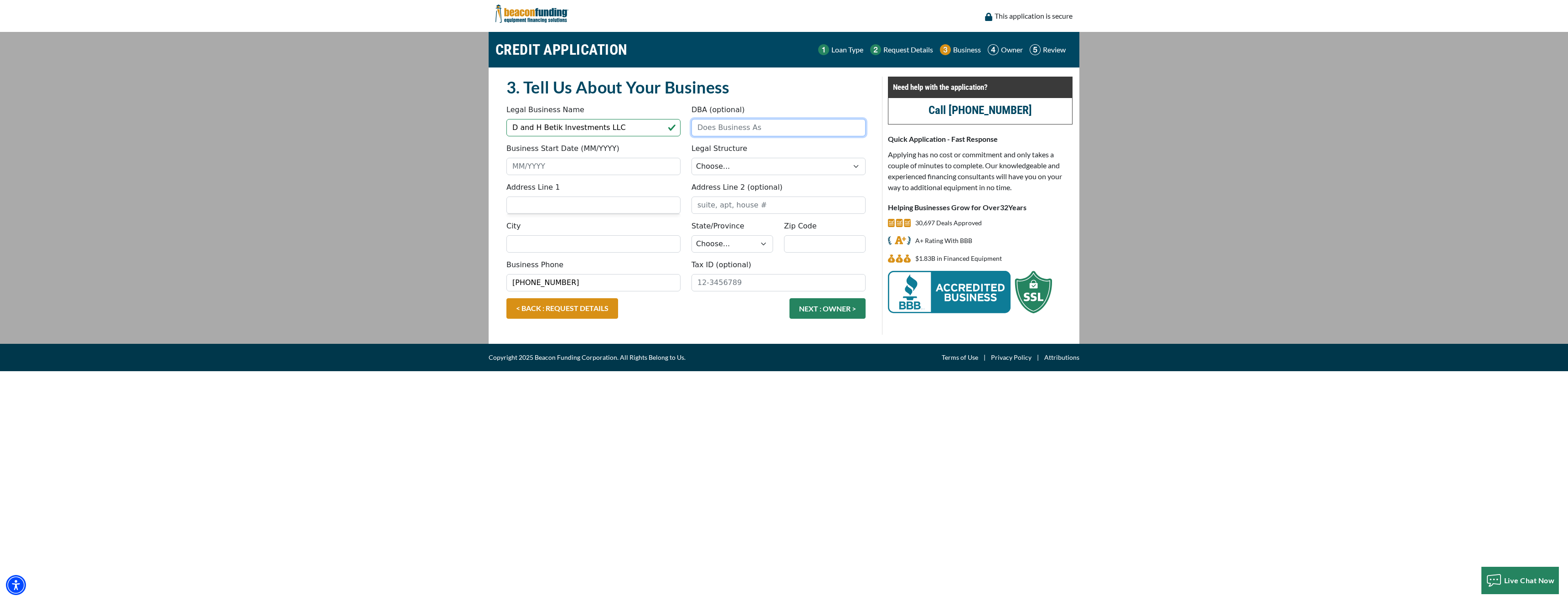
type input "Landmark Landscape Group"
type input "Landmar"
type input "14949 Live Oak St"
type input "COLLEGE STATION"
select select "45"
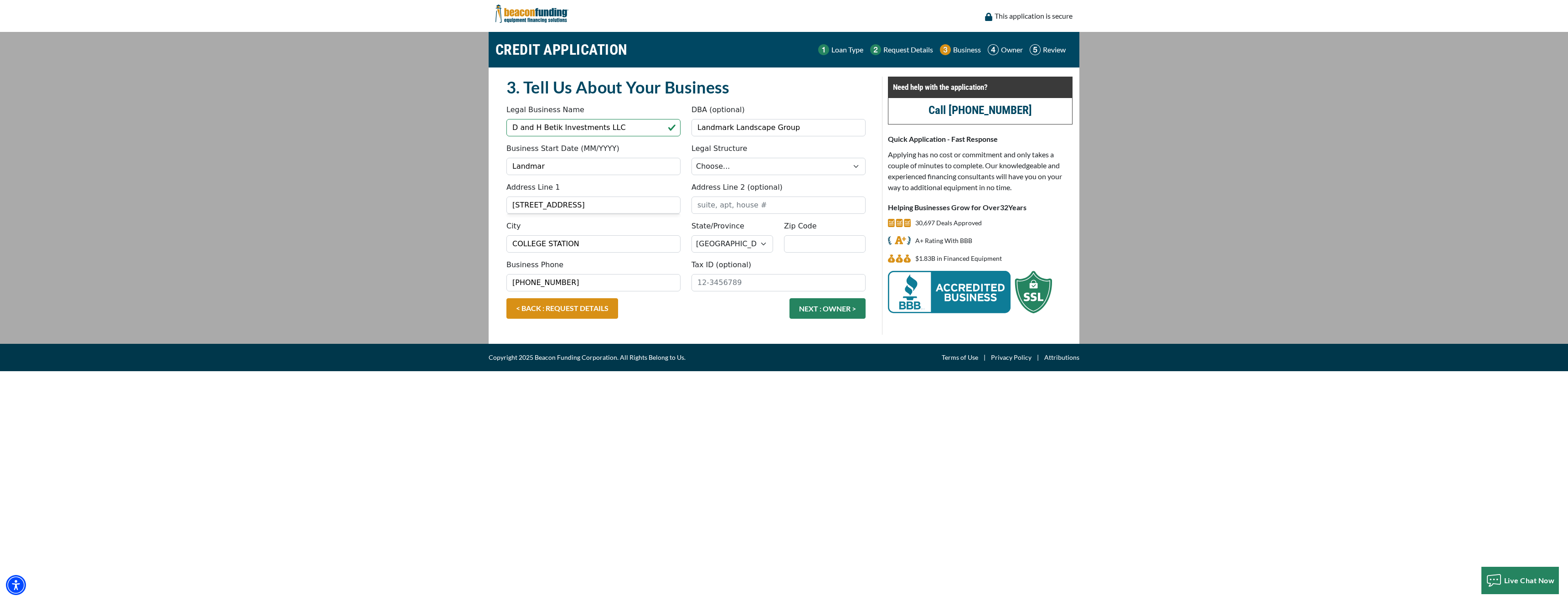
type input "77845"
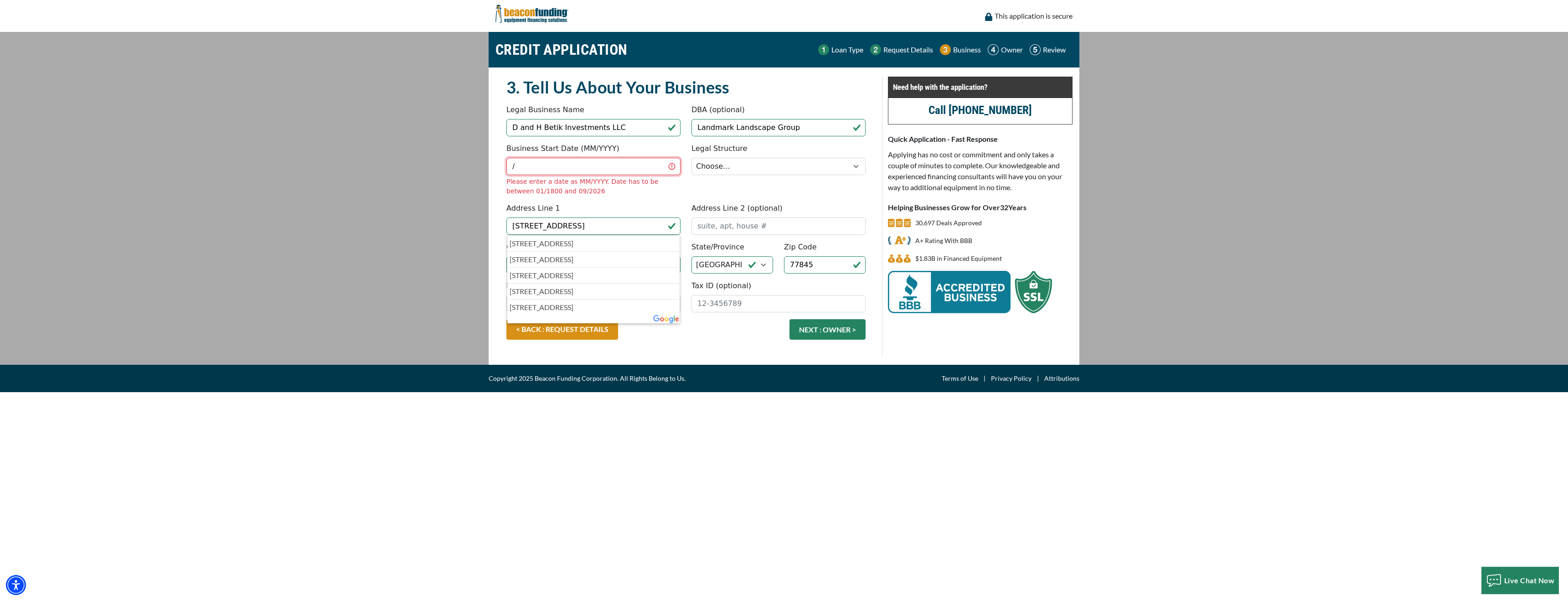
click at [580, 164] on input "/" at bounding box center [593, 166] width 174 height 17
click at [533, 169] on input "09/1820" at bounding box center [593, 166] width 174 height 17
type input "09/1820"
click at [511, 167] on input "09/1820" at bounding box center [593, 166] width 174 height 17
drag, startPoint x: 563, startPoint y: 168, endPoint x: 475, endPoint y: 171, distance: 88.1
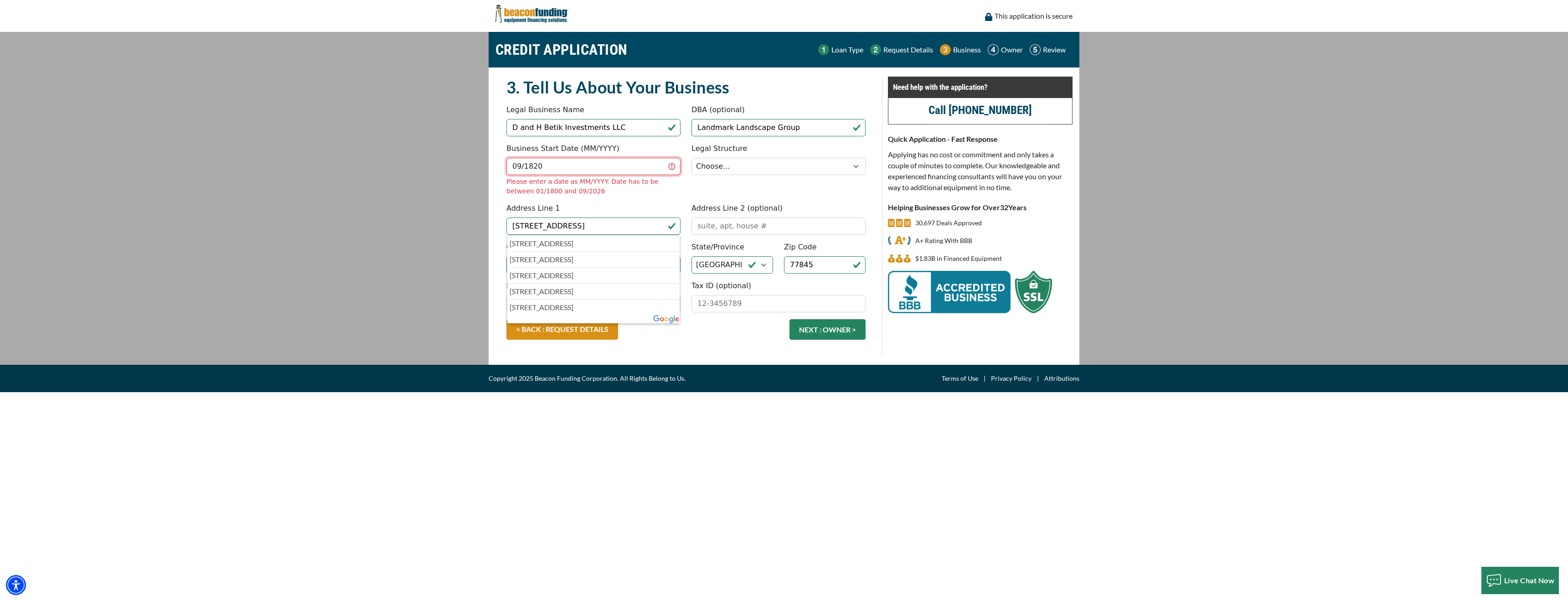
click at [475, 171] on main "CREDIT APPLICATION Loan Type Request Details Business Owner Review" at bounding box center [784, 198] width 1568 height 333
type input "09/2024"
click at [730, 161] on select "Choose... Corporation LLC LLP Municipality Non-Profit Partnership Proprietorship" at bounding box center [779, 166] width 174 height 17
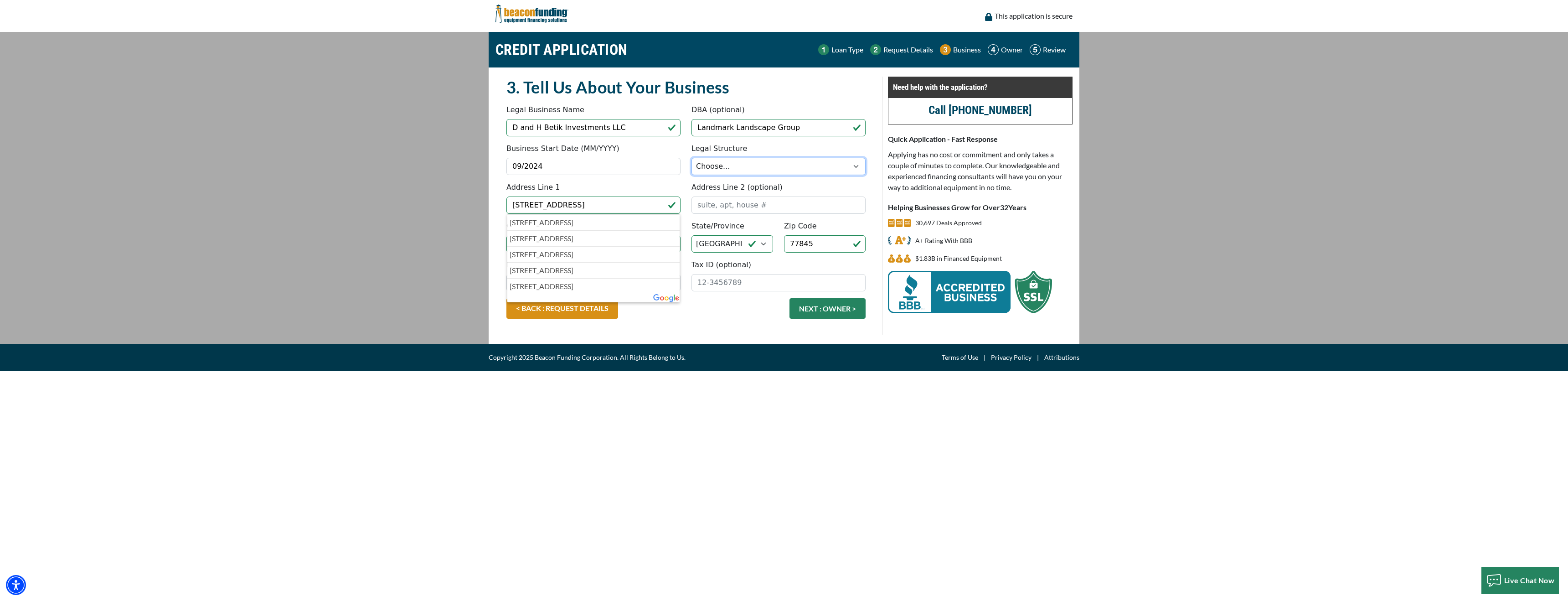
select select "2"
click at [549, 223] on p "14949 Live Oak Street, College Station, TX, USA" at bounding box center [593, 222] width 168 height 11
type input "14949 Live Oak Street"
type input "College Station"
click at [719, 283] on input "Tax ID (optional)" at bounding box center [779, 283] width 174 height 17
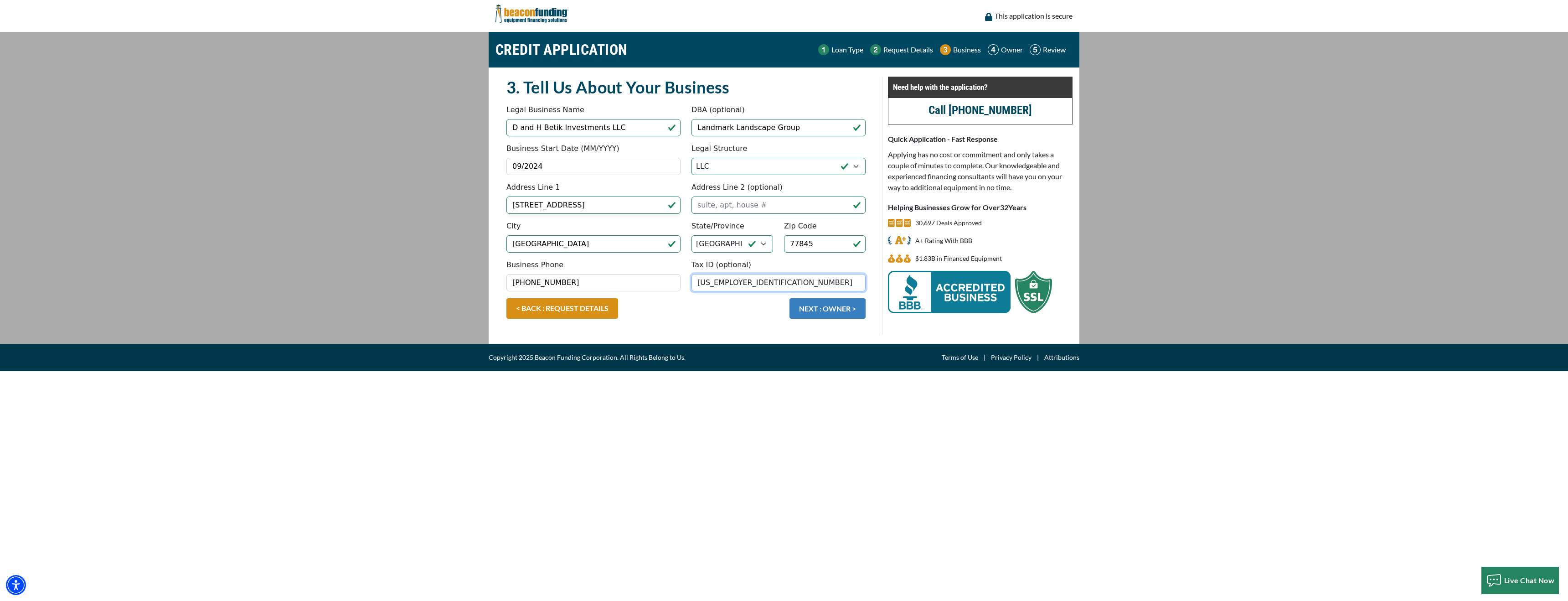
type input "99-4256676"
click at [813, 309] on button "NEXT : OWNER >" at bounding box center [827, 309] width 76 height 21
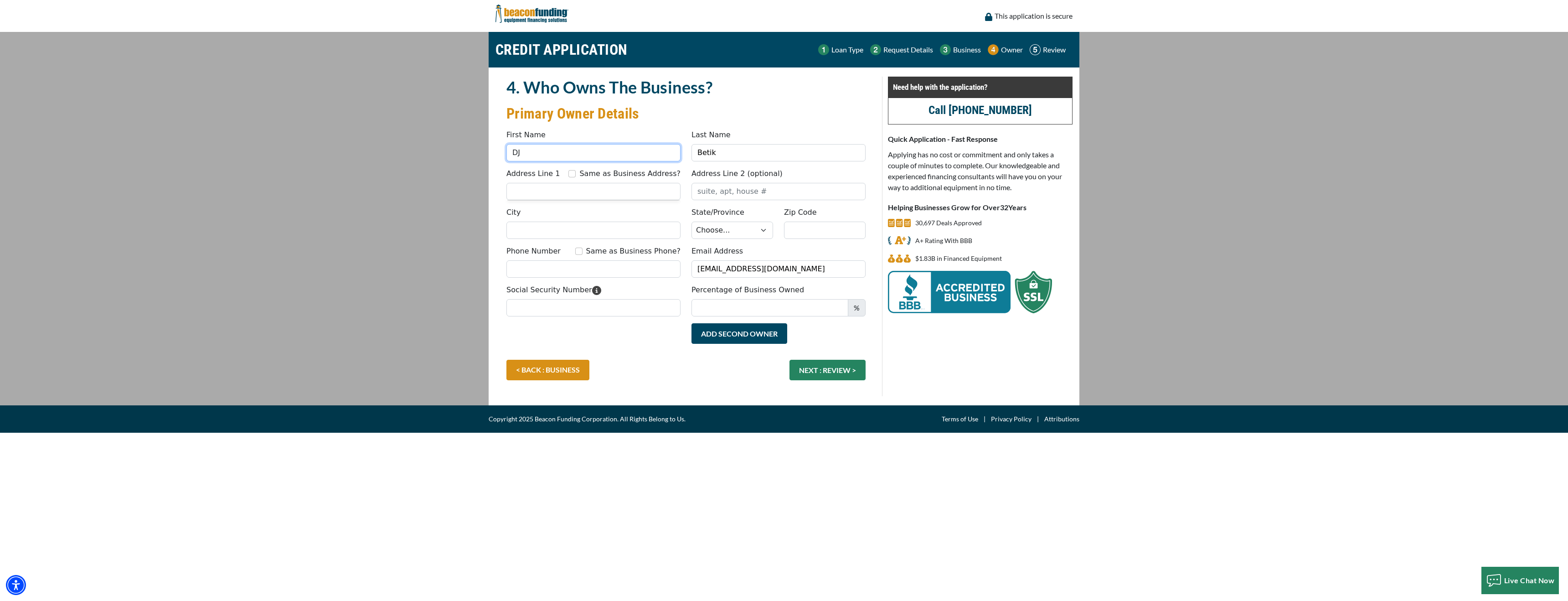
click at [537, 154] on input "DJ" at bounding box center [593, 153] width 174 height 17
type input "Dwayne"
click at [733, 151] on input "Betik" at bounding box center [779, 153] width 174 height 17
type input "Betik Jr"
click at [546, 188] on input "Address Line 1" at bounding box center [593, 191] width 174 height 17
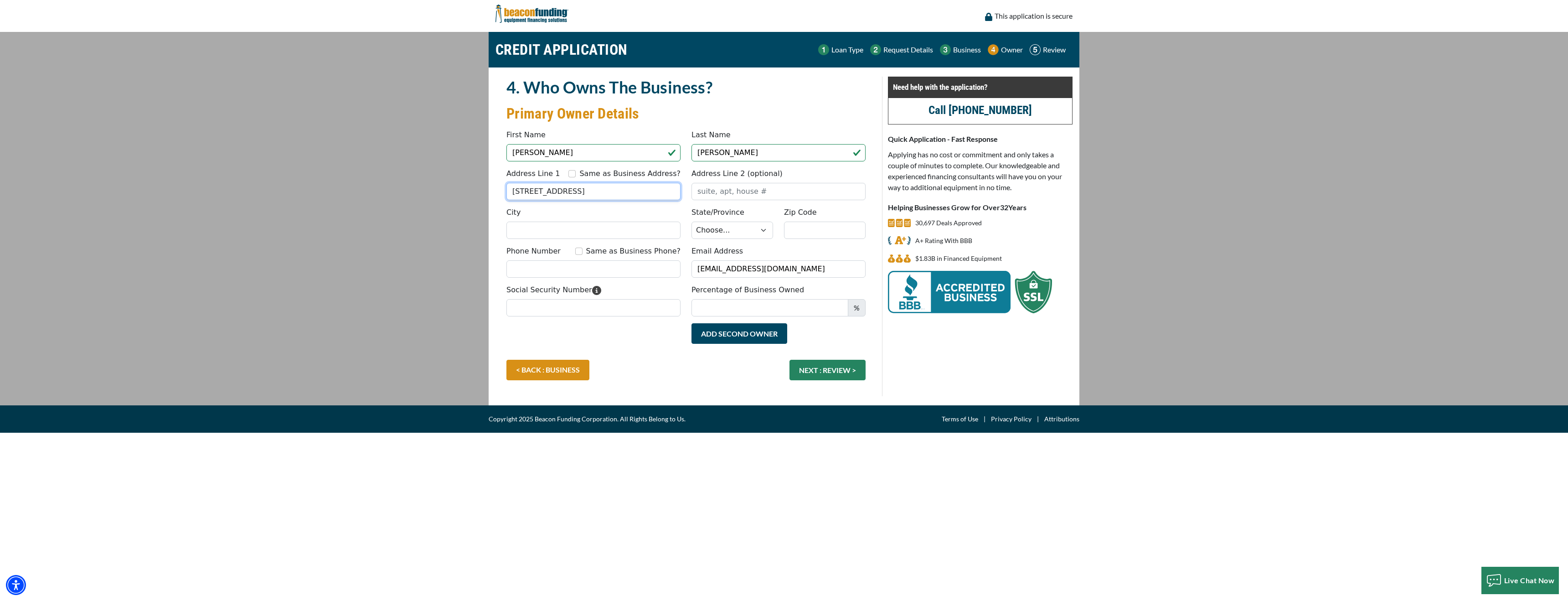
type input "4266 Rock Bend Dr"
click at [530, 227] on input "City" at bounding box center [593, 230] width 174 height 17
type input "COLLEGE STATION"
select select "45"
type input "77845"
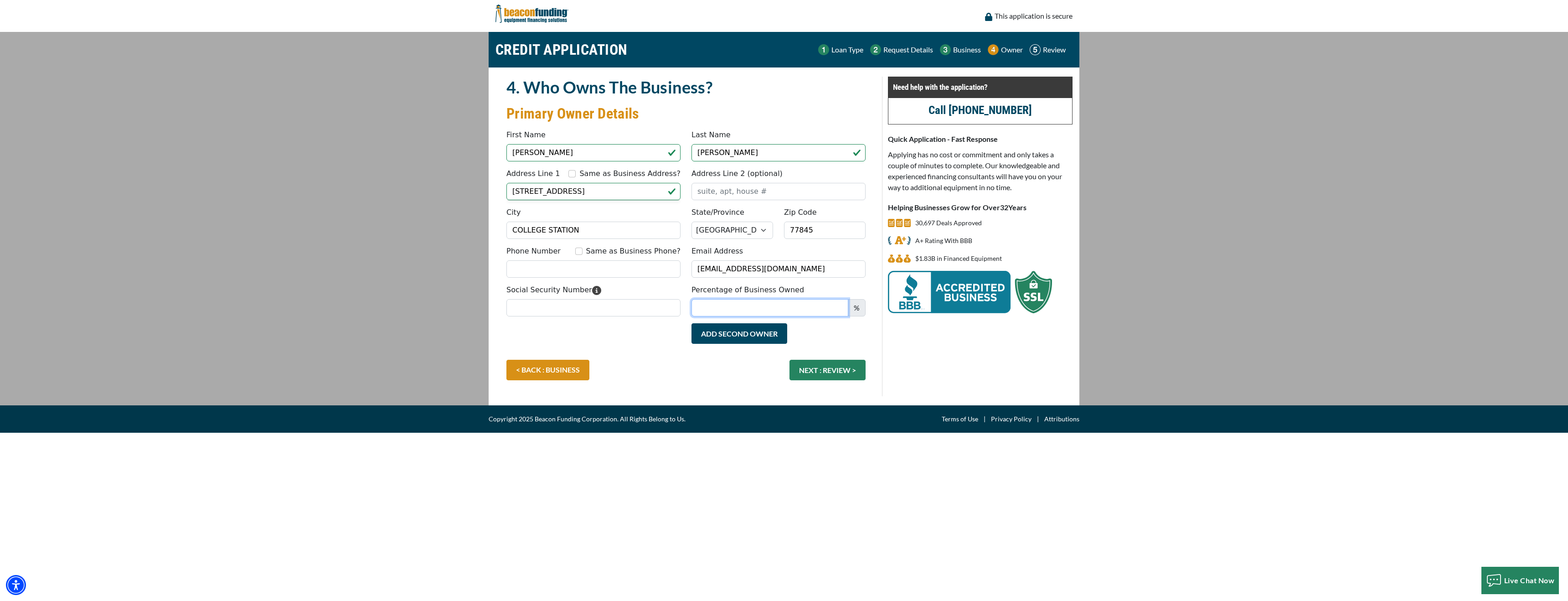
type input "Lan"
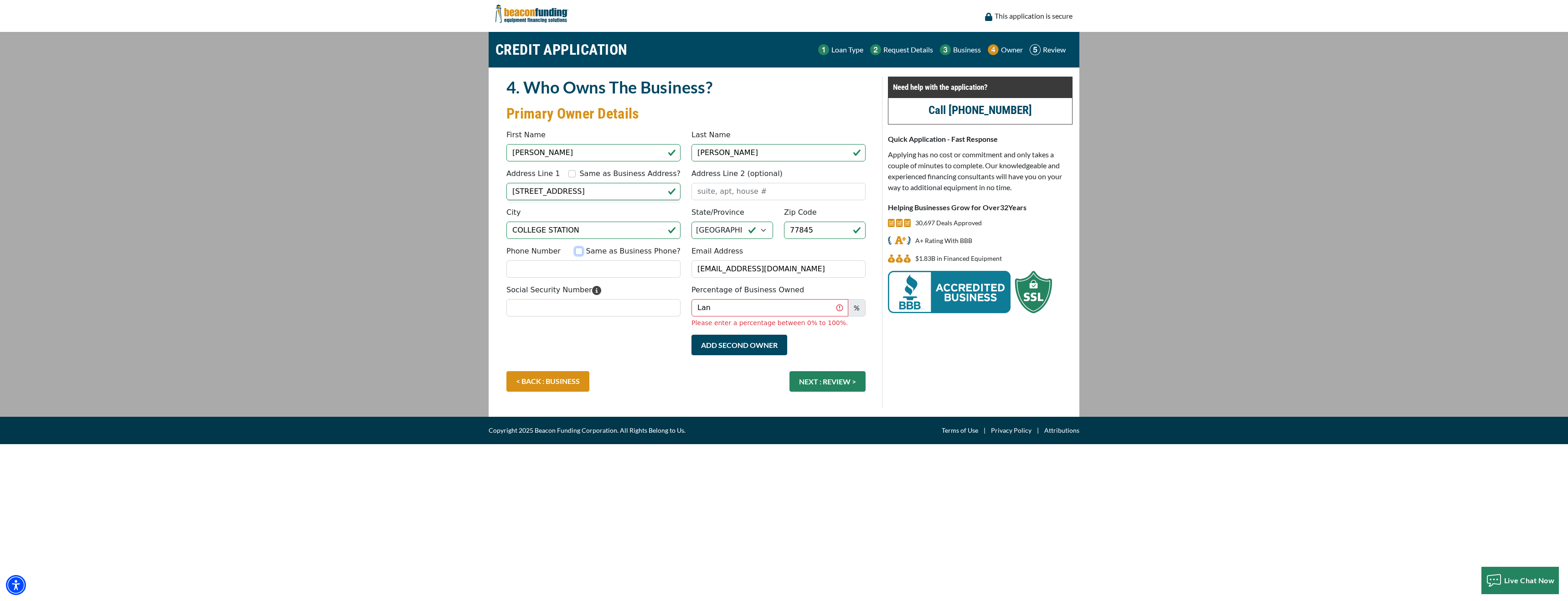
click at [583, 252] on input "Same as Business Phone?" at bounding box center [579, 251] width 7 height 7
checkbox input "true"
type input "[PHONE_NUMBER]"
click at [569, 308] on input "Social Security Number" at bounding box center [593, 308] width 174 height 17
type input "632-24-9678"
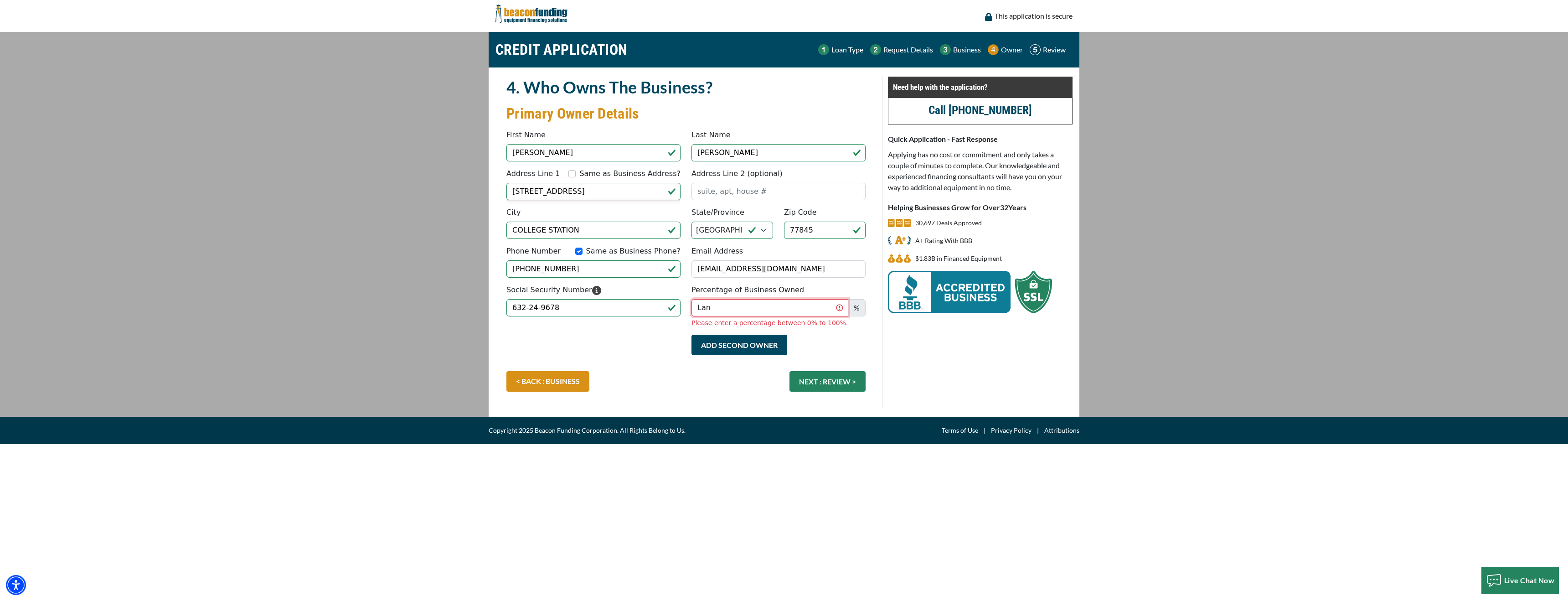
click at [747, 311] on input "Lan" at bounding box center [770, 308] width 157 height 17
type input "L"
type input "49"
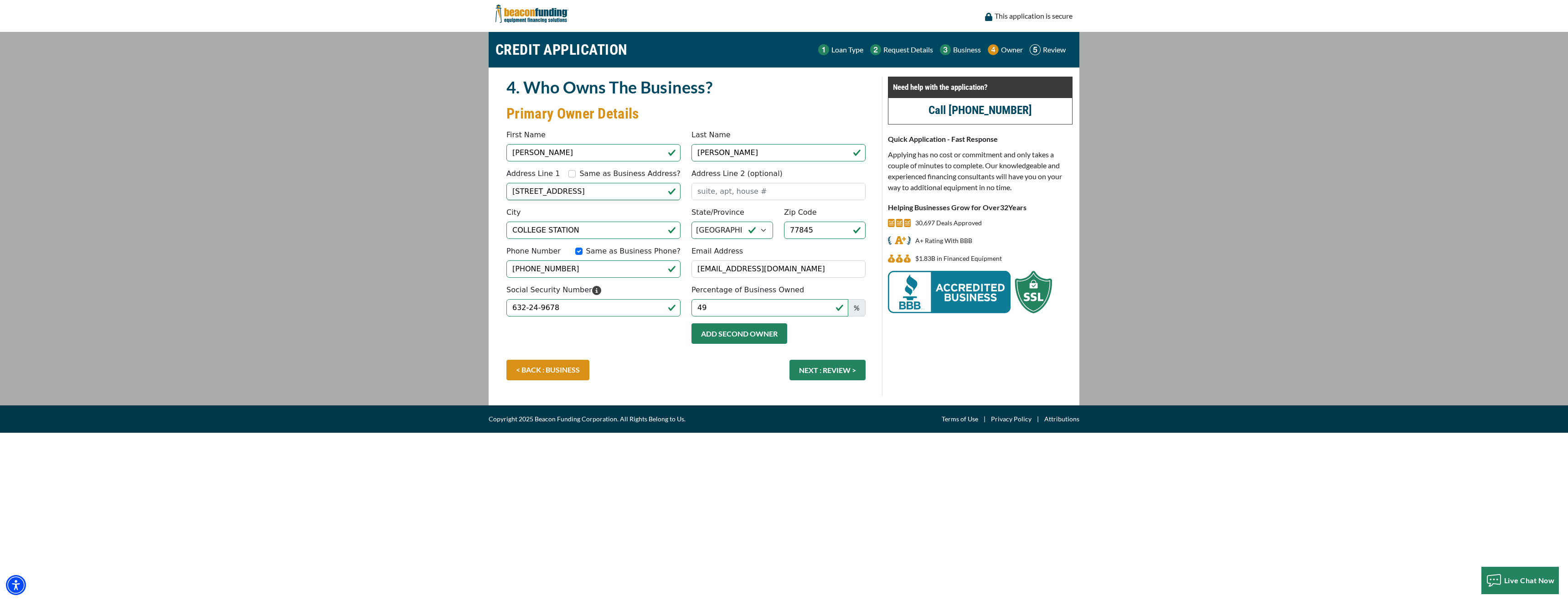
click at [769, 343] on button "Add Second Owner" at bounding box center [739, 334] width 96 height 21
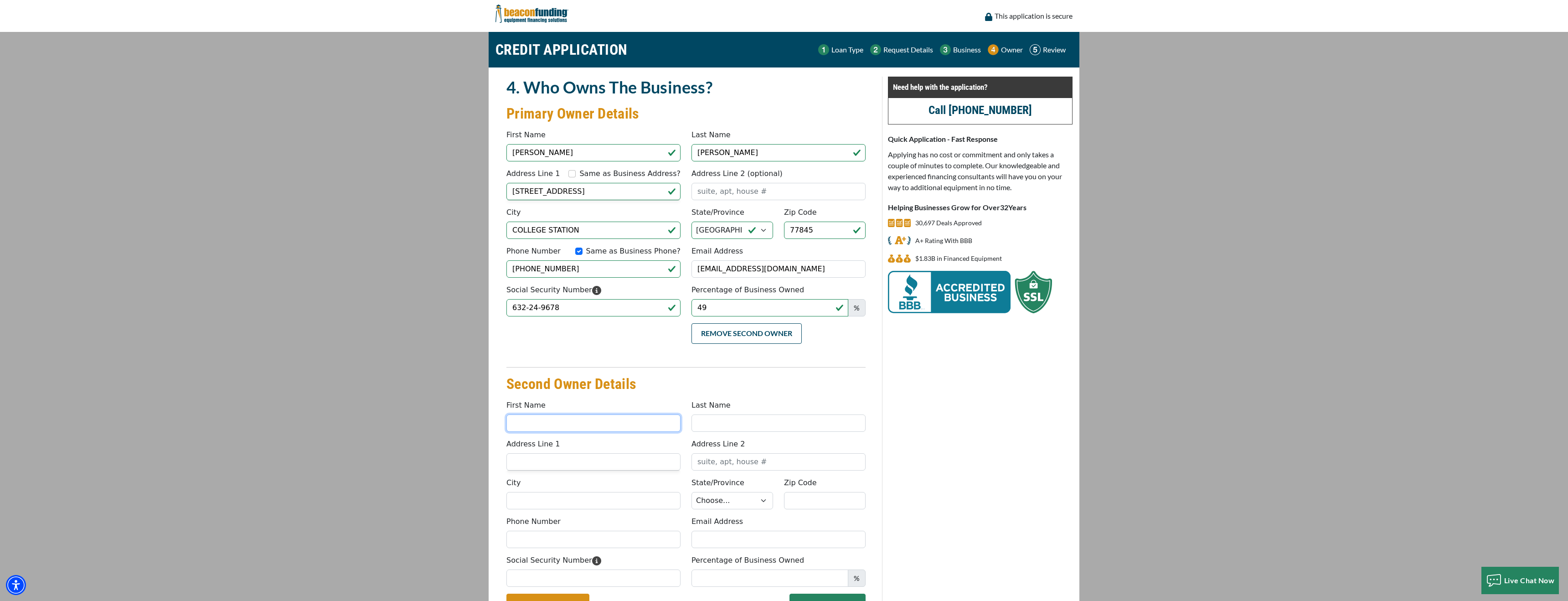
click at [547, 422] on input "First Name" at bounding box center [593, 423] width 174 height 17
type input "[PERSON_NAME]"
type input "Betik"
click at [528, 462] on input "Address Line 1" at bounding box center [593, 462] width 174 height 17
type input "[STREET_ADDRESS]"
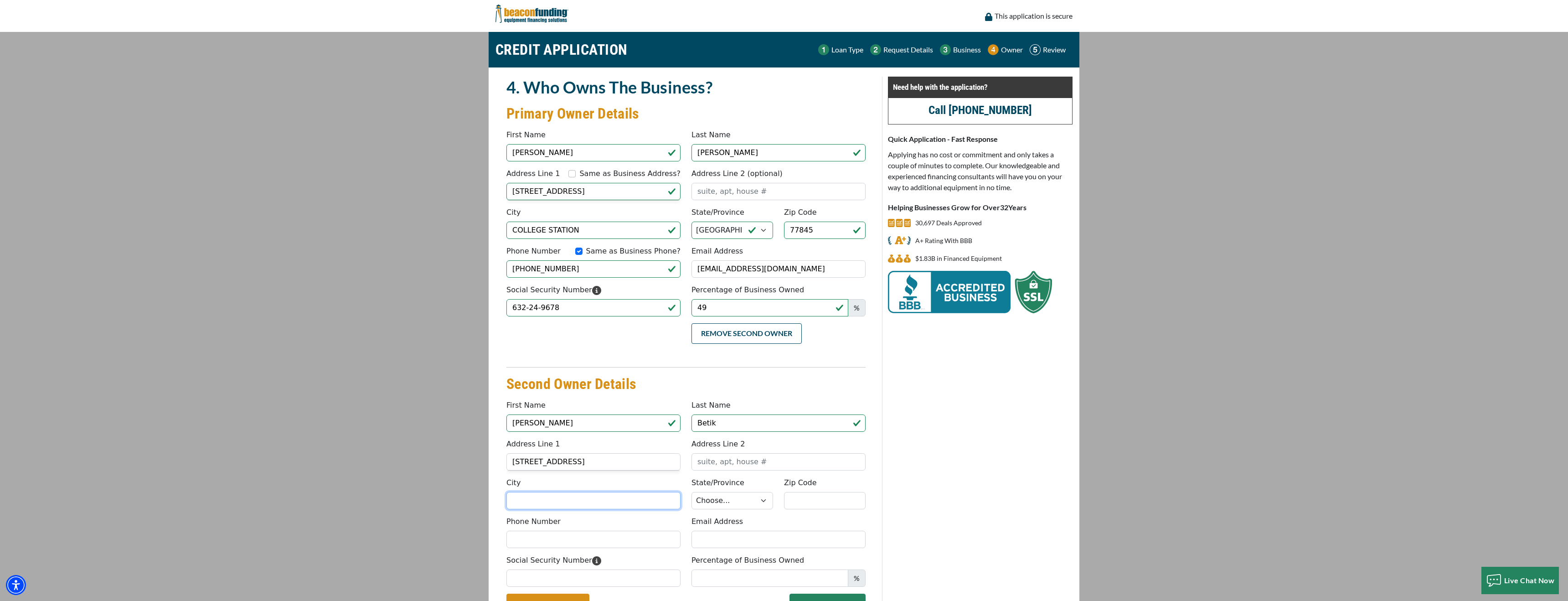
click at [513, 500] on input "City" at bounding box center [593, 501] width 174 height 17
type input "COLLEGE STATION"
select select "45"
type input "77845"
type input "Lan"
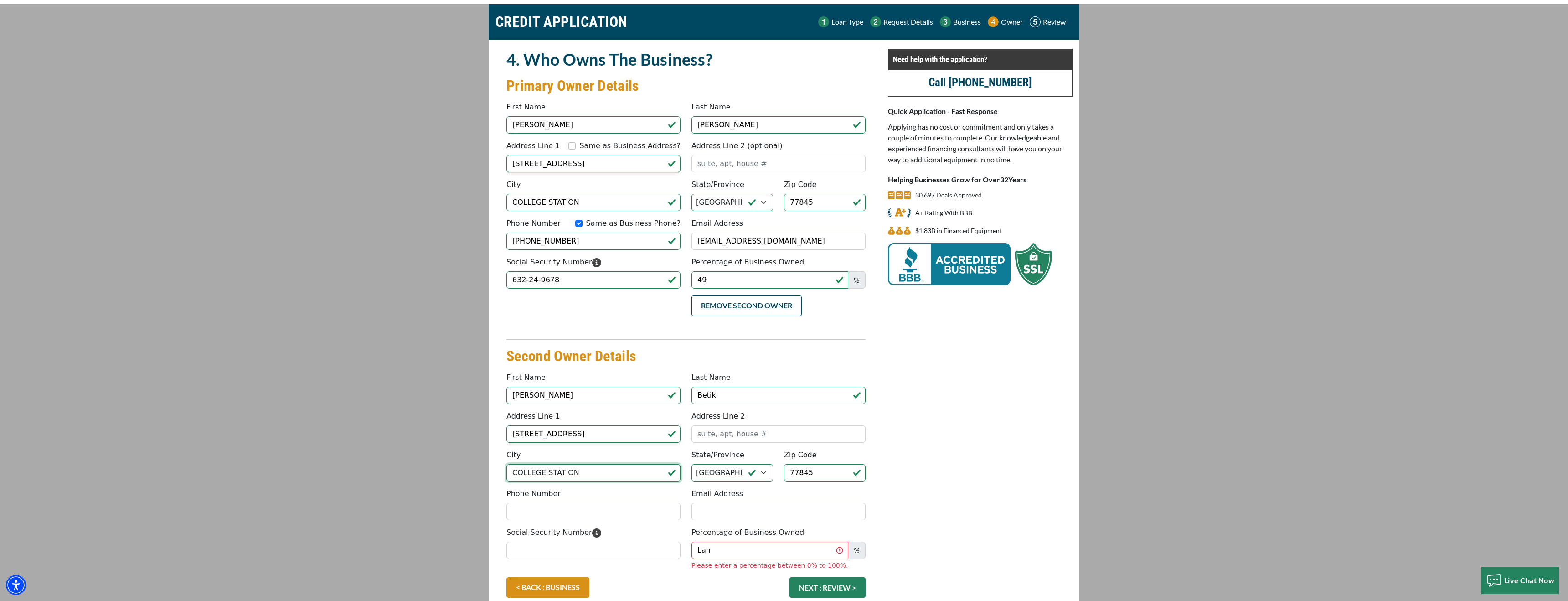
scroll to position [31, 0]
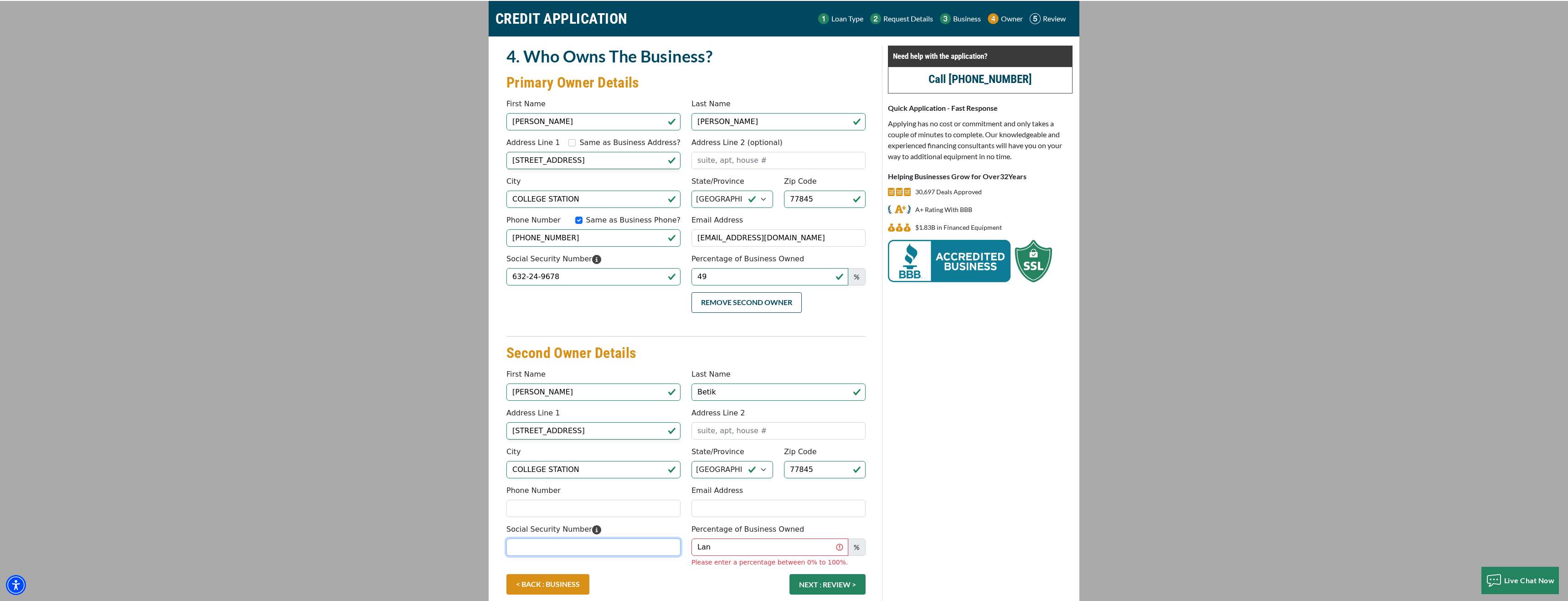
click at [590, 546] on input "Social Security Number" at bounding box center [593, 547] width 174 height 17
type input "637-36-0189"
click at [715, 546] on input "Lan" at bounding box center [770, 547] width 157 height 17
type input "51"
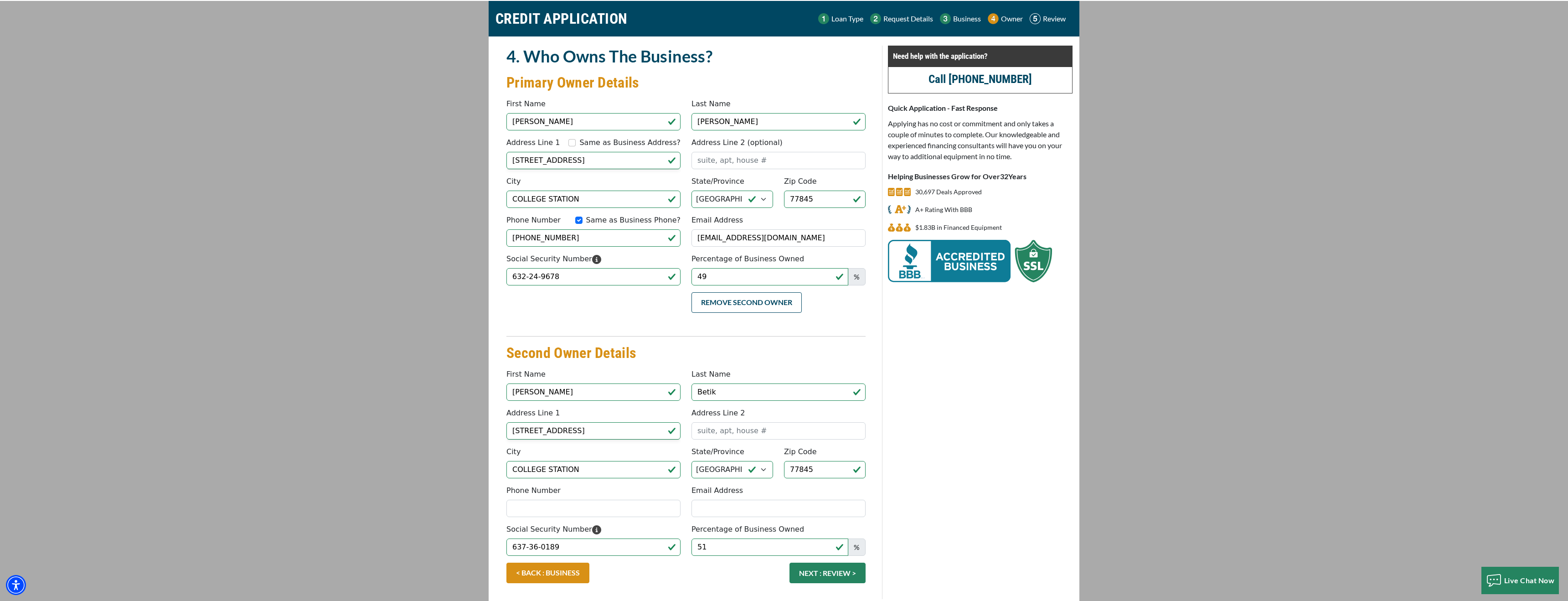
click at [954, 504] on div "Need help with the application? Call (847) 897-2499 Quick Application - Fast Re…" at bounding box center [980, 322] width 196 height 554
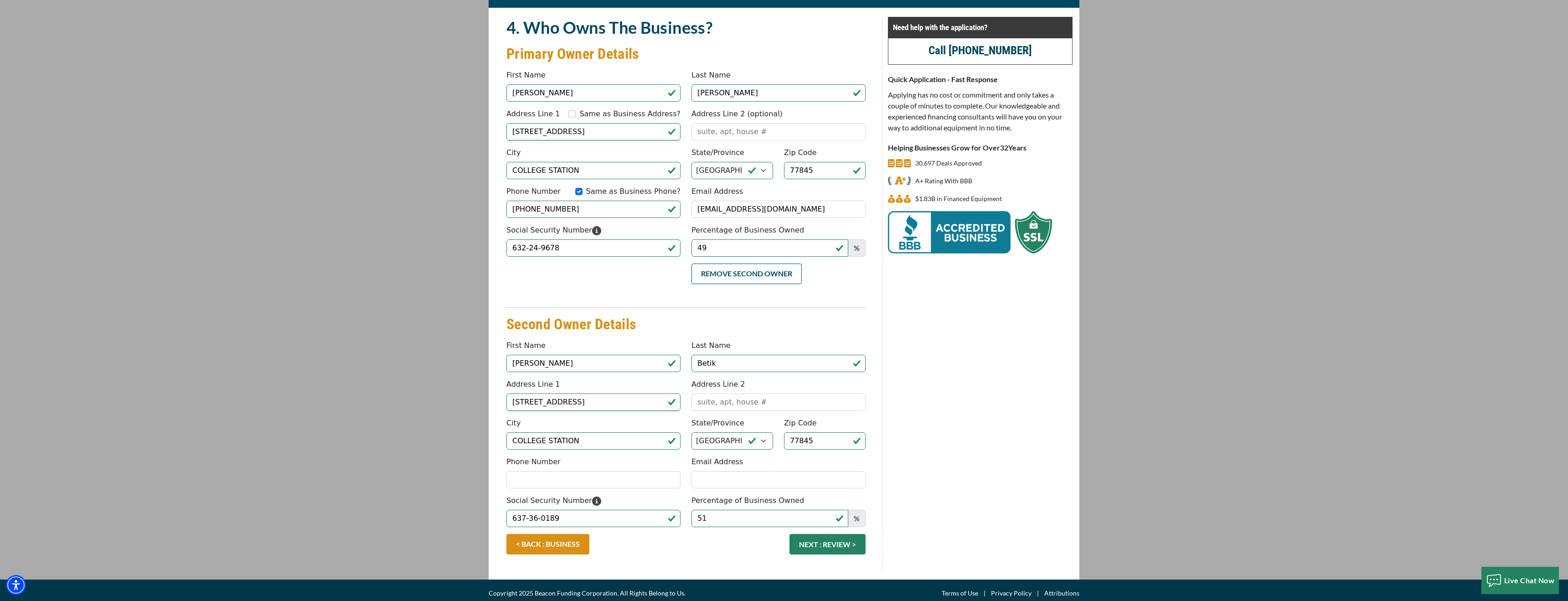
scroll to position [61, 0]
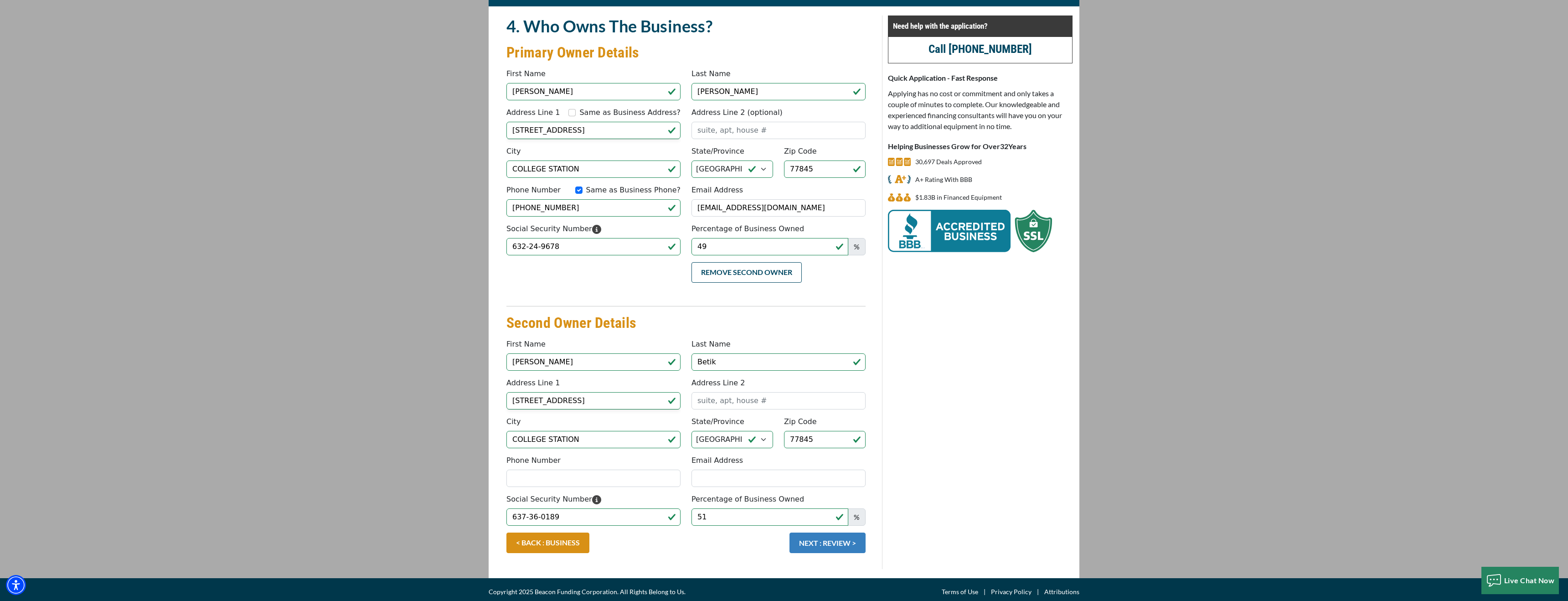
click at [824, 543] on button "NEXT : REVIEW >" at bounding box center [827, 543] width 76 height 21
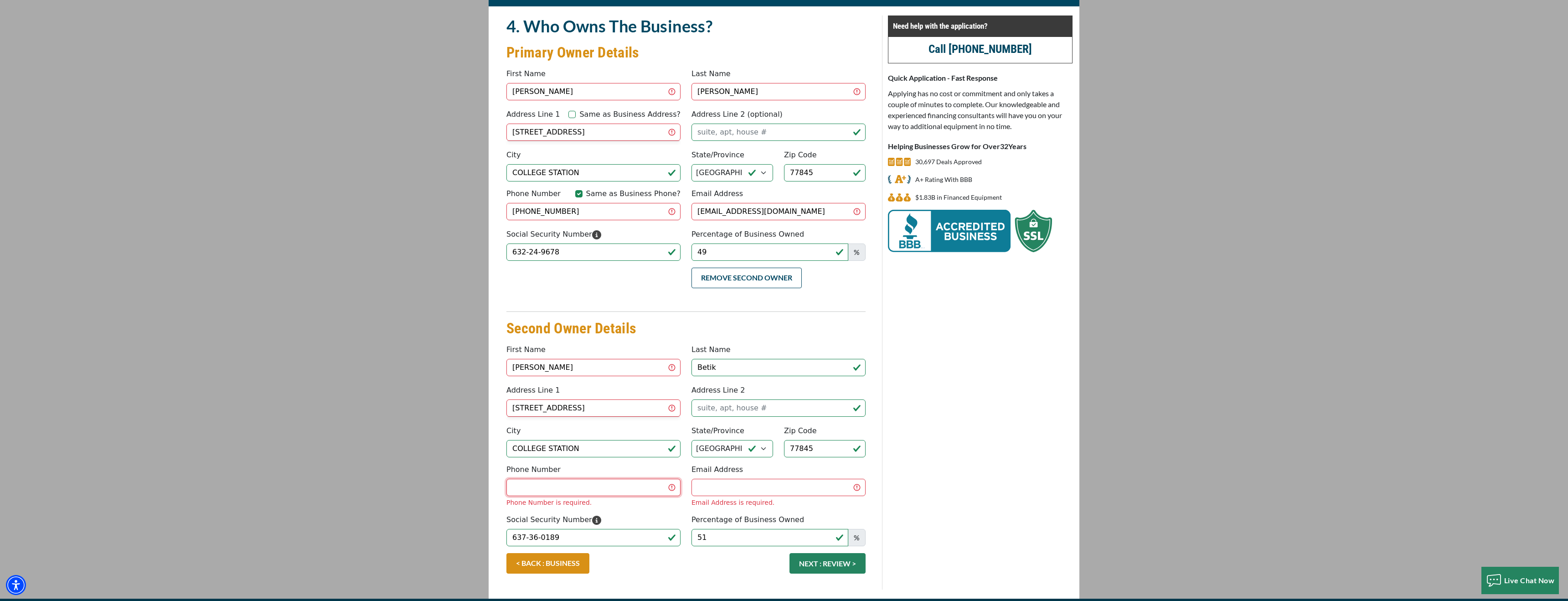
click at [618, 483] on input "Phone Number" at bounding box center [593, 487] width 174 height 17
type input "(972) 935-3791"
click at [720, 479] on input "Email Address" at bounding box center [779, 487] width 174 height 17
type input "hbetik@landmarklandscape.com"
click at [925, 488] on div "Need help with the application? Call (847) 897-2499 Quick Application - Fast Re…" at bounding box center [980, 302] width 196 height 574
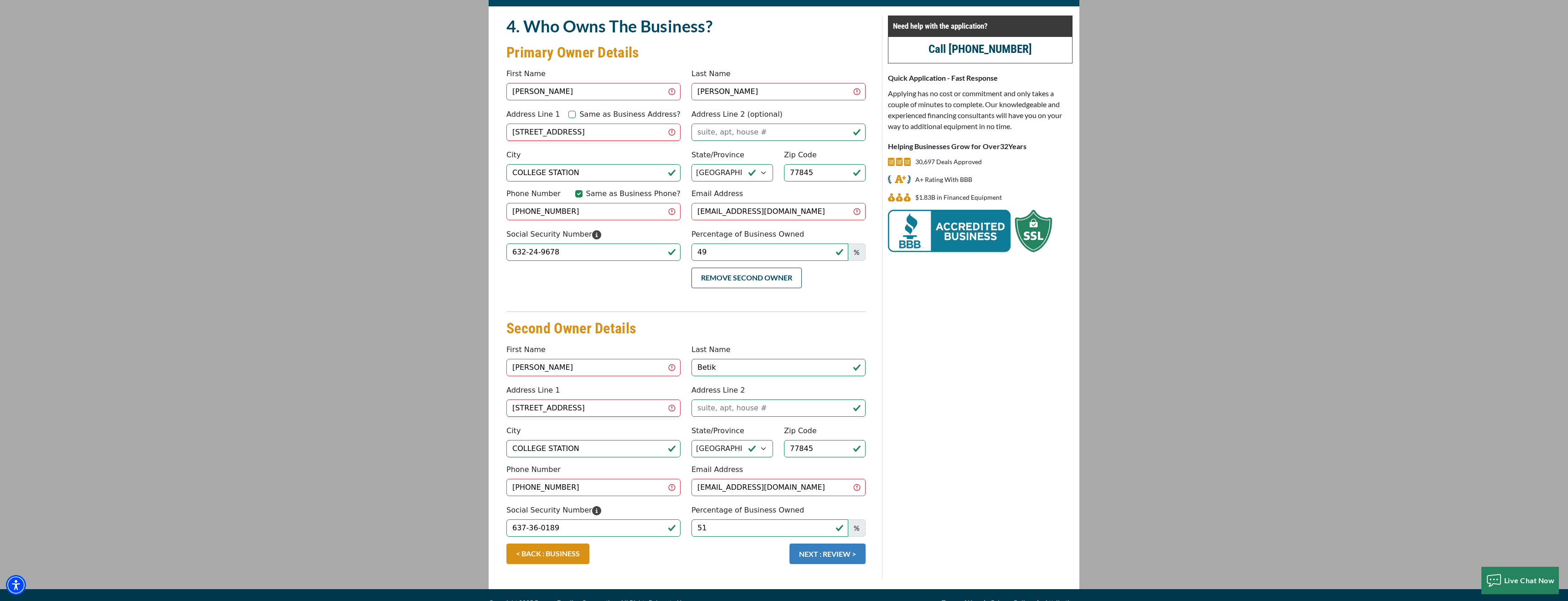
click at [825, 544] on button "NEXT : REVIEW >" at bounding box center [827, 554] width 76 height 21
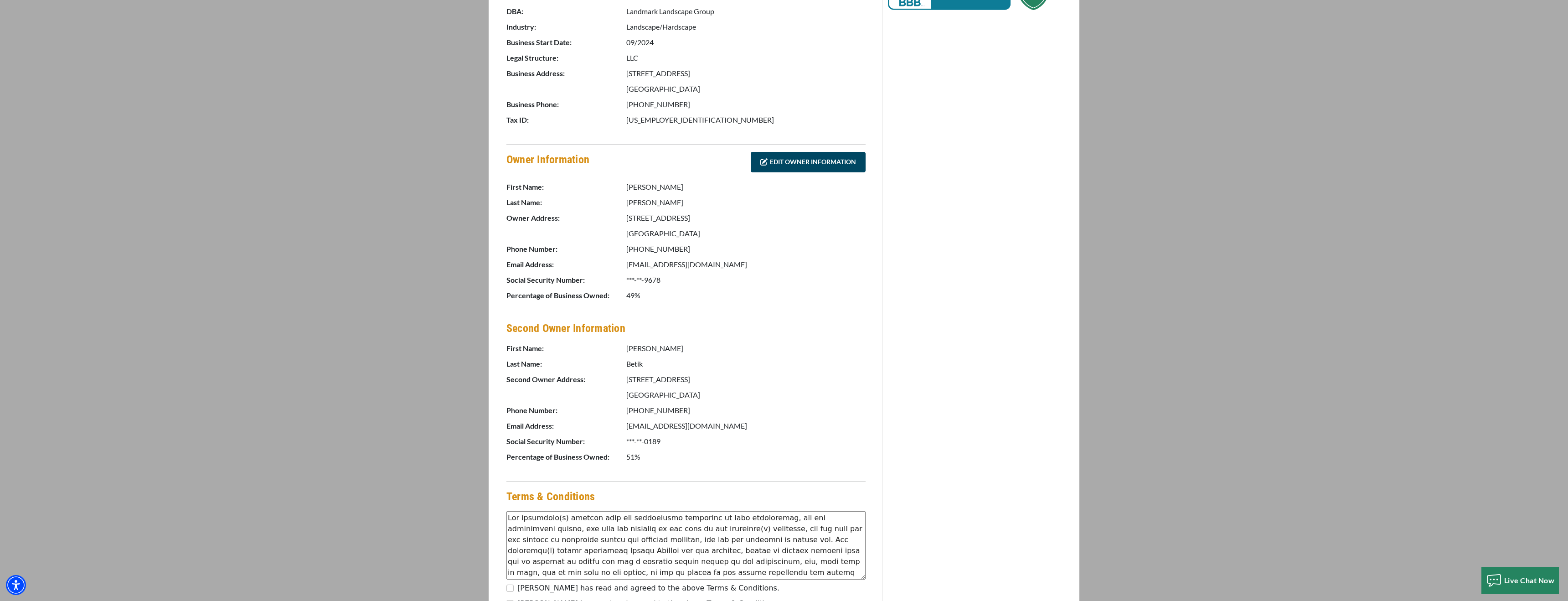
scroll to position [395, 0]
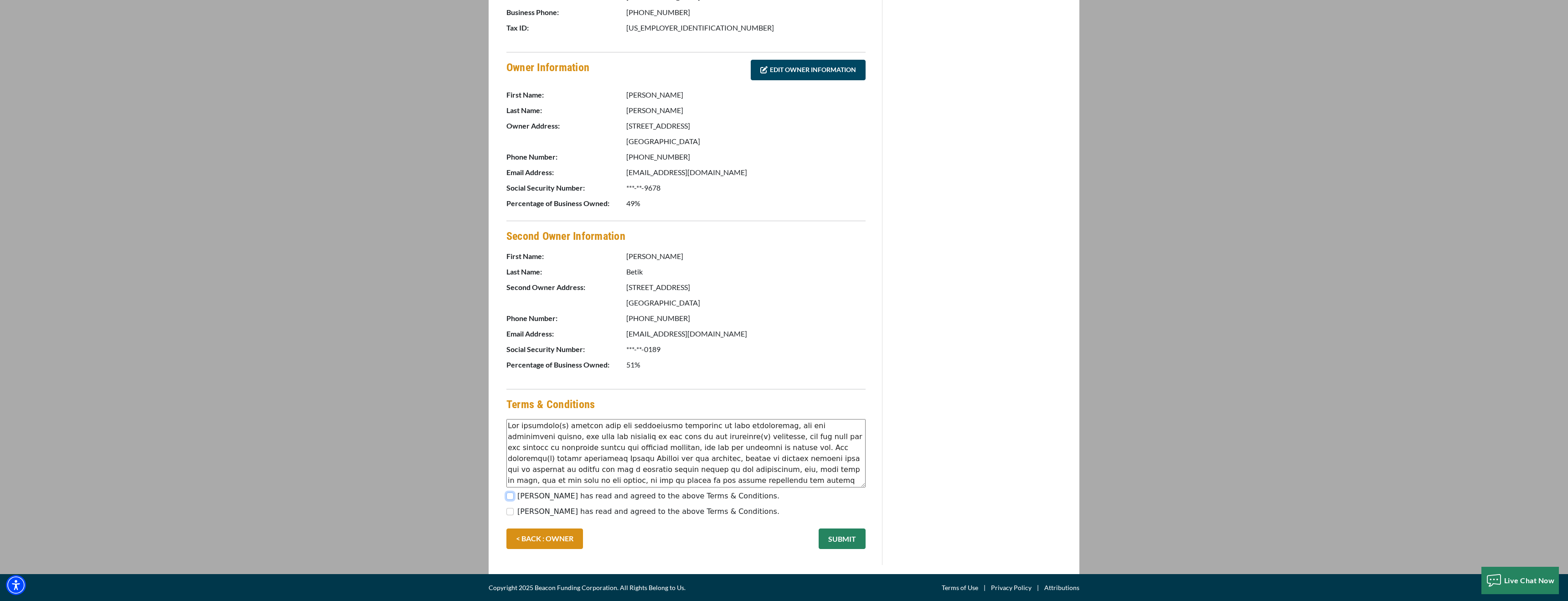
click at [511, 497] on input "[PERSON_NAME] has read and agreed to the above Terms & Conditions." at bounding box center [510, 496] width 7 height 7
checkbox input "true"
click at [509, 510] on input "[PERSON_NAME] has read and agreed to the above Terms & Conditions." at bounding box center [510, 511] width 7 height 7
checkbox input "true"
click at [849, 540] on button "SUBMIT" at bounding box center [842, 539] width 47 height 21
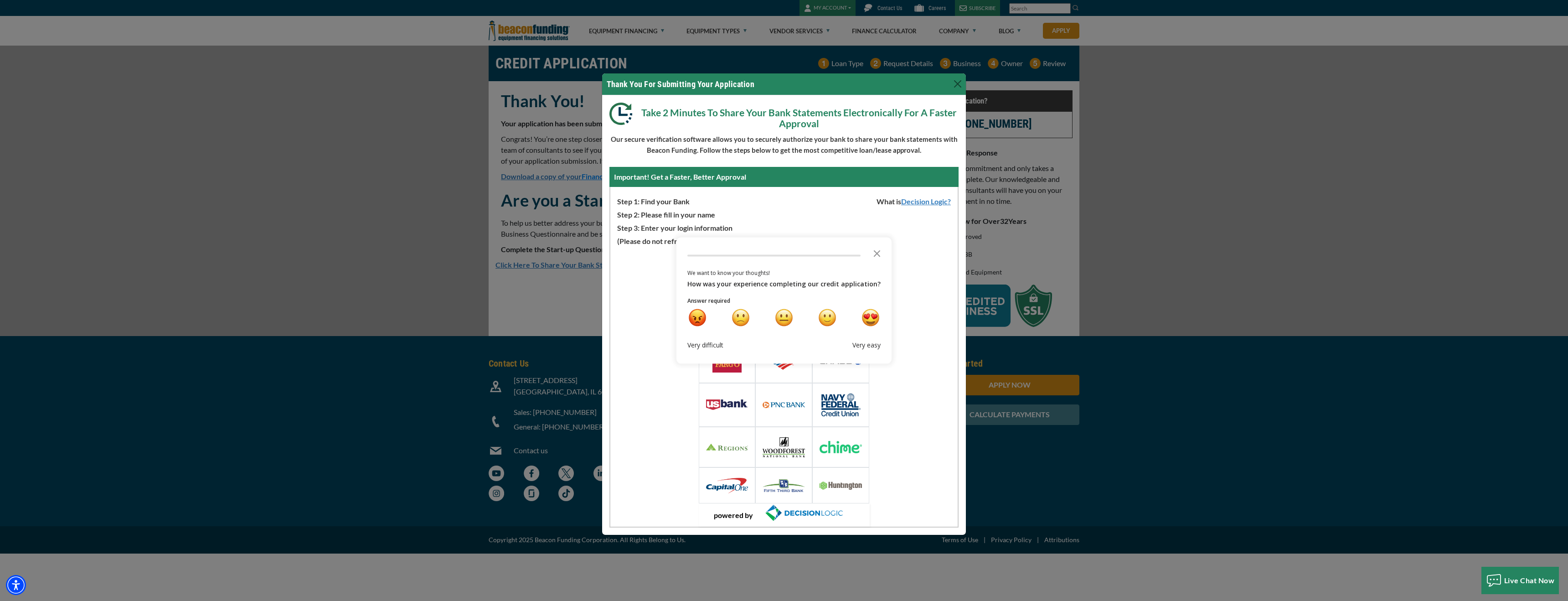
click at [914, 373] on div "Loading Widget Select Or Search Your Financial Institution Or choose from one o…" at bounding box center [784, 387] width 348 height 280
click at [823, 318] on div "happy" at bounding box center [827, 317] width 19 height 19
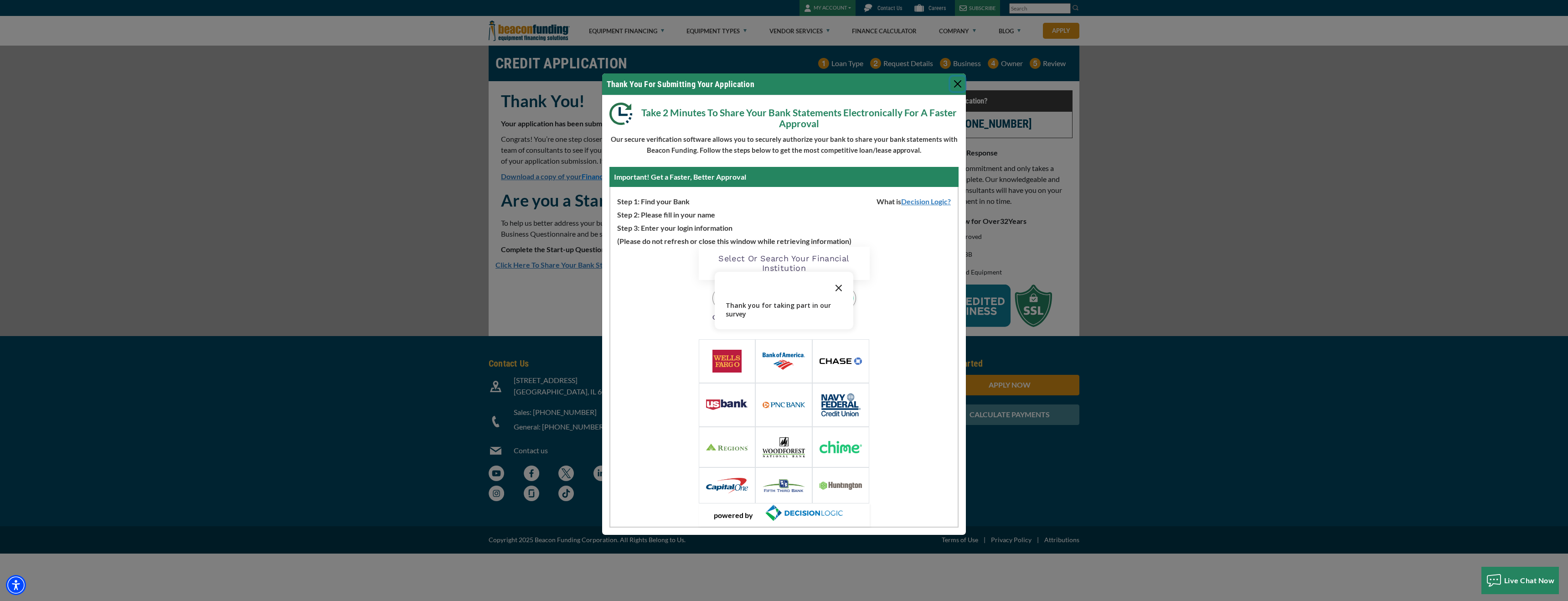
click at [841, 286] on polygon "Close the survey" at bounding box center [839, 287] width 7 height 7
click at [757, 301] on input "Search by name" at bounding box center [784, 298] width 144 height 23
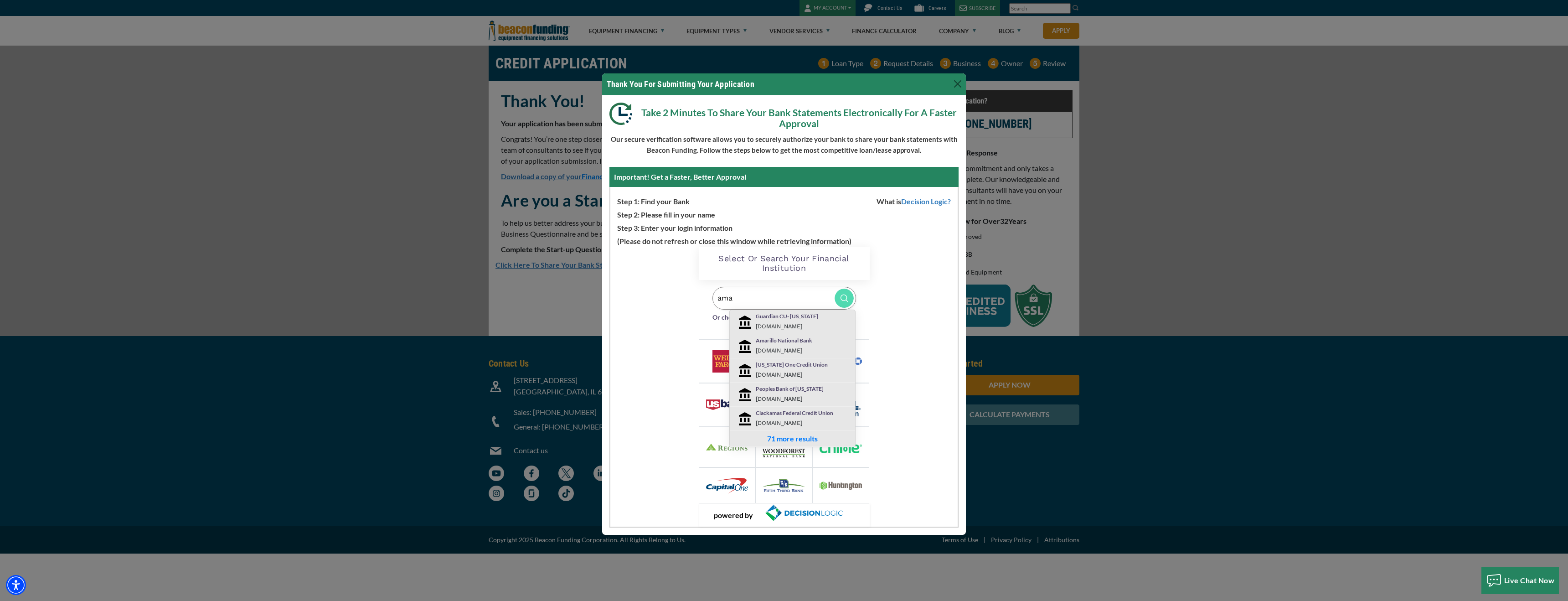
type input "ama"
click at [763, 340] on p "Amarillo National Bank" at bounding box center [803, 340] width 95 height 8
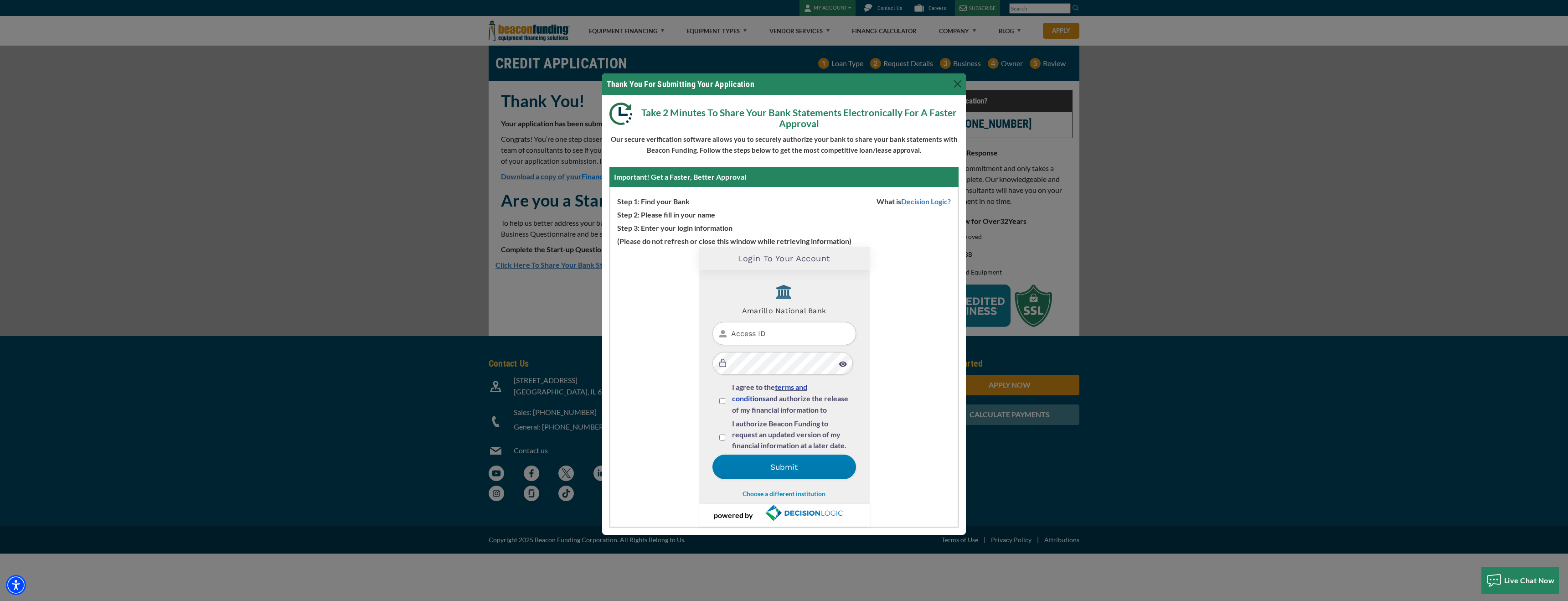
click at [764, 334] on input "Access ID" at bounding box center [784, 334] width 144 height 23
type input "DBetik06"
click at [724, 402] on input "I agree to the terms and conditions and authorize the release of my financial i…" at bounding box center [723, 401] width 6 height 6
checkbox input "true"
click at [723, 436] on input "I authorize Beacon Funding to request an updated version of my financial inform…" at bounding box center [723, 438] width 6 height 6
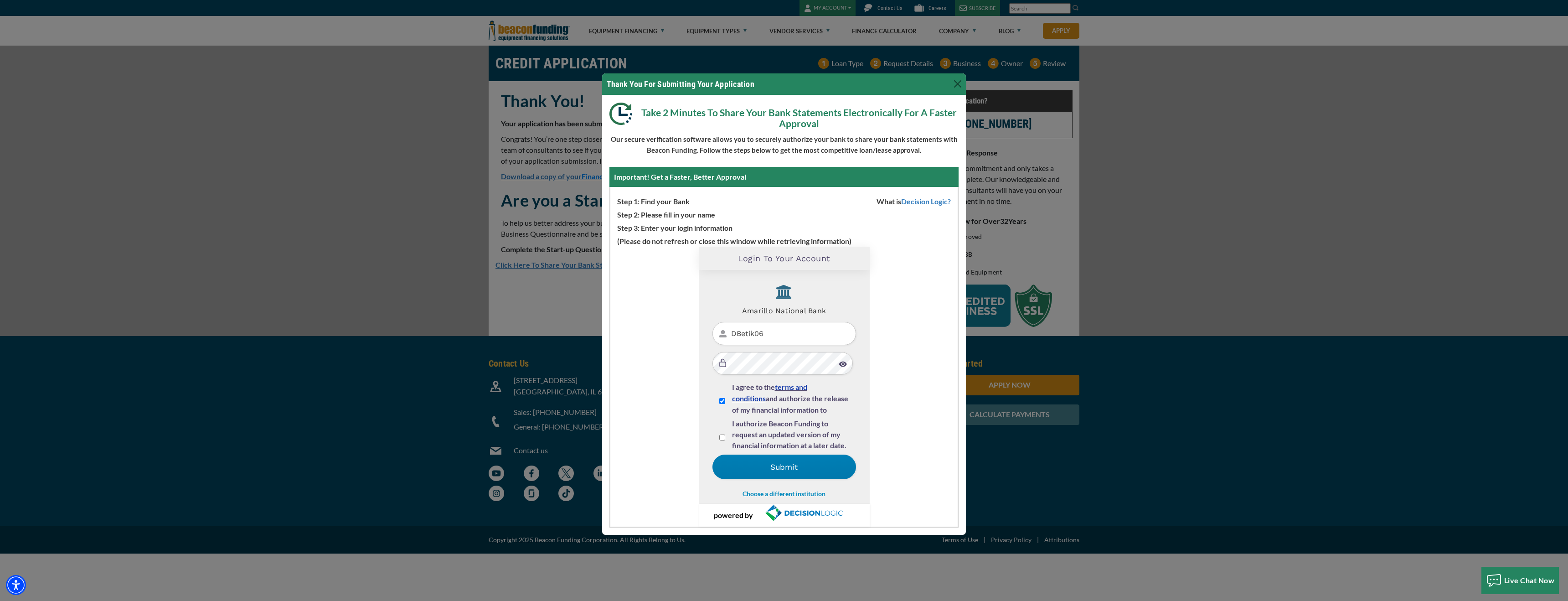
checkbox input "true"
click at [761, 468] on button "Submit" at bounding box center [784, 467] width 144 height 24
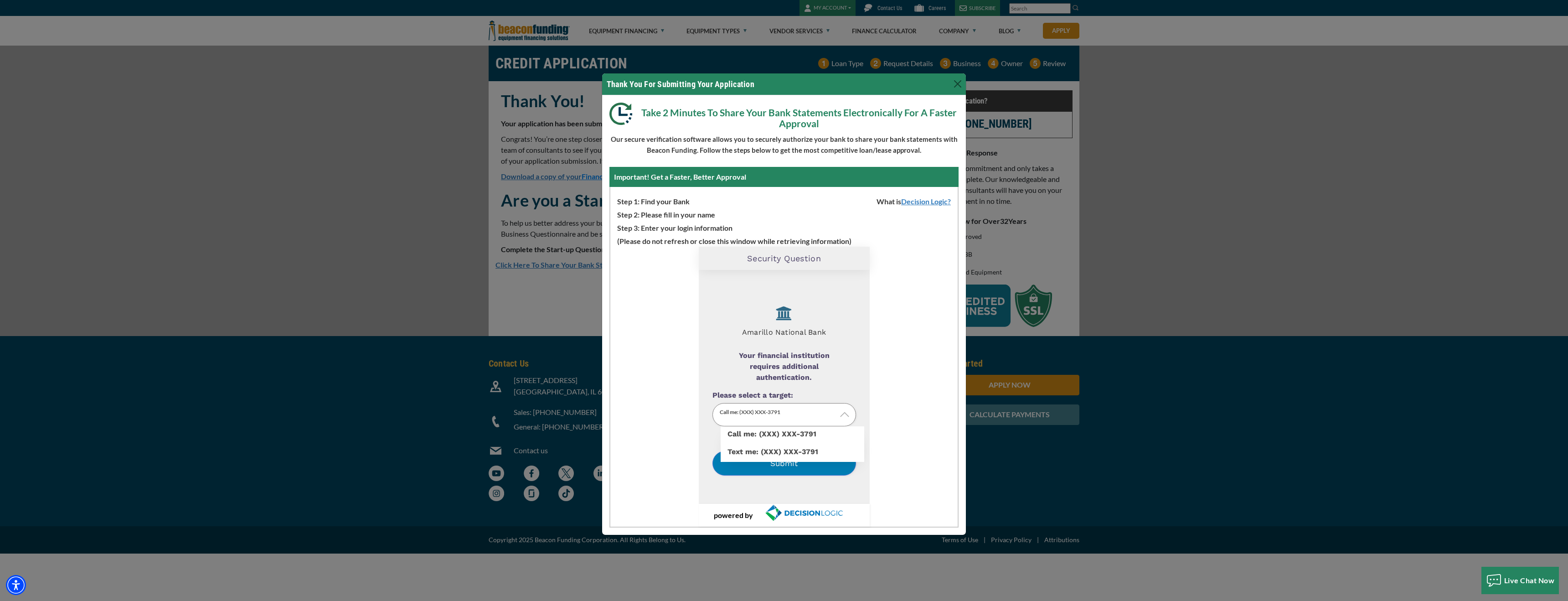
click at [838, 415] on p "Call me: (XXX) XXX-3791" at bounding box center [784, 415] width 144 height 23
click at [806, 444] on label "Text me: (XXX) XXX-3791" at bounding box center [793, 444] width 144 height 0
click at [0, 0] on input "Please select a target:" at bounding box center [0, 0] width 0 height 0
click at [796, 460] on button "Submit" at bounding box center [784, 463] width 144 height 24
click at [760, 406] on input "Enter your Secure Access Code" at bounding box center [784, 409] width 144 height 23
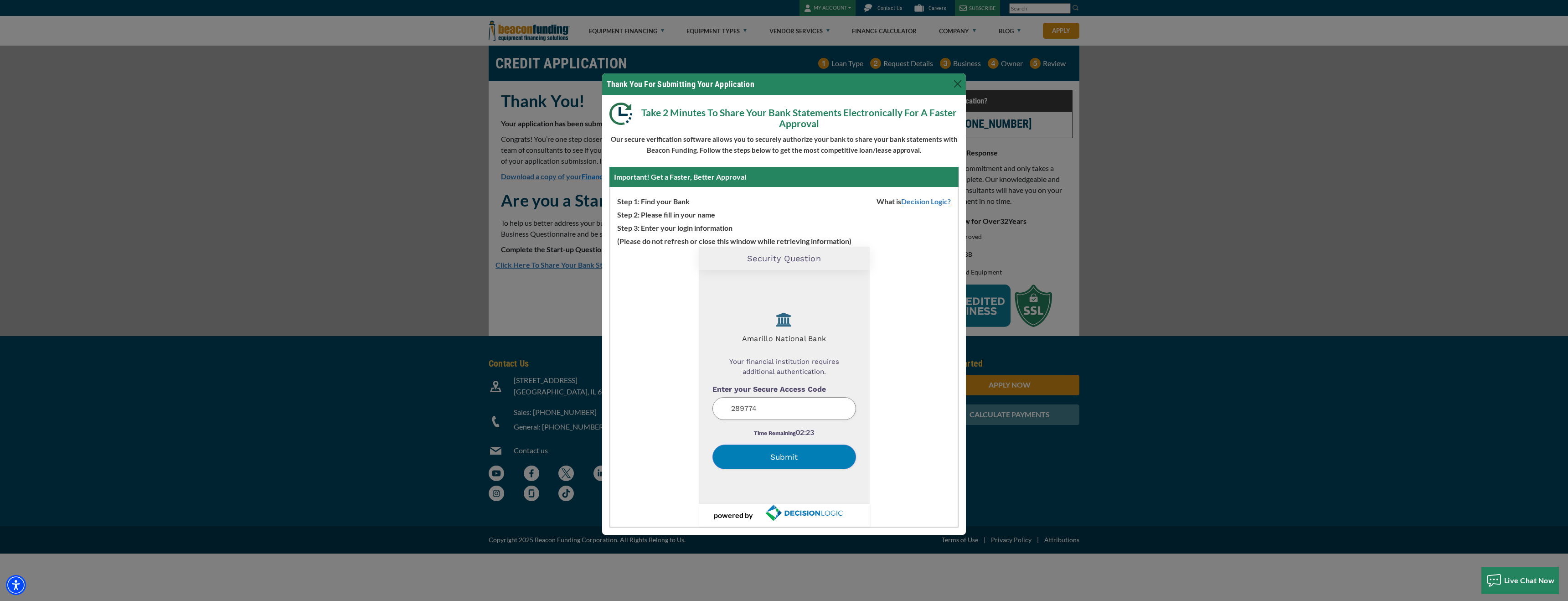
type input "289774"
click at [778, 455] on button "Submit" at bounding box center [784, 457] width 144 height 24
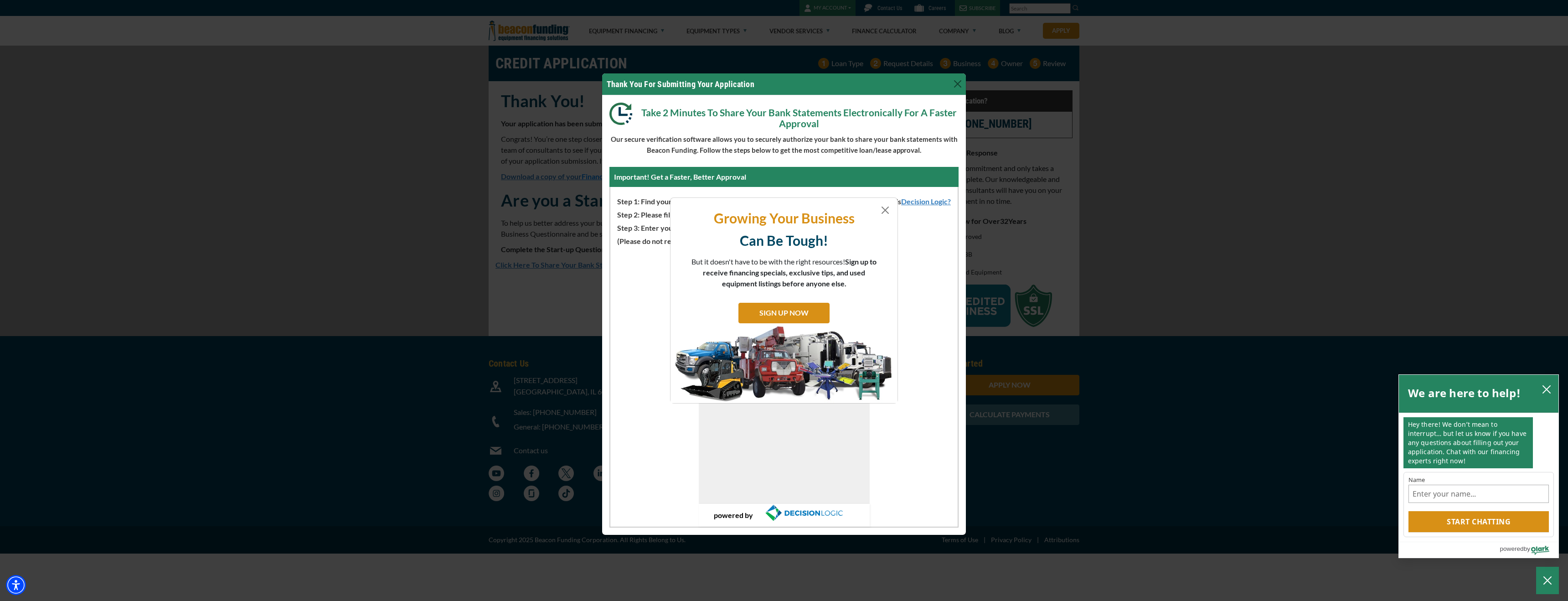
click at [957, 84] on div "Growing Your Business Can Be Tough! But it doesn't have to be with the right re…" at bounding box center [784, 300] width 1568 height 601
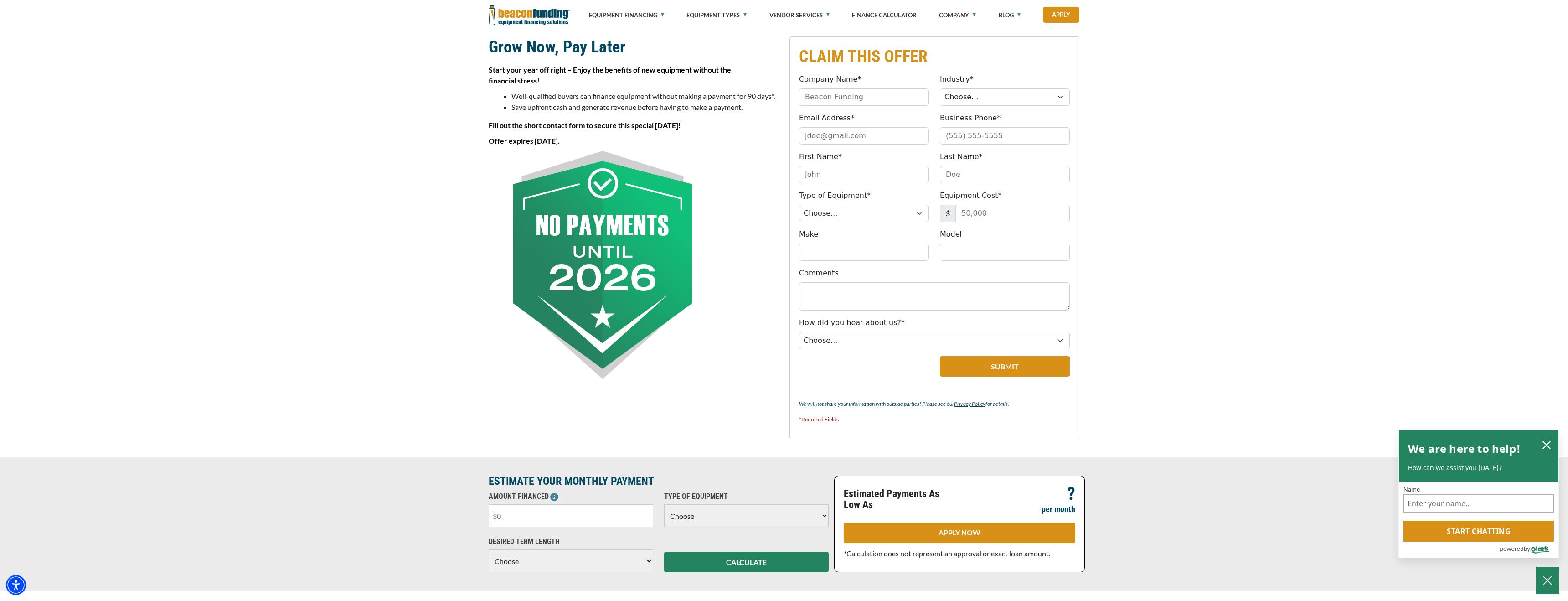
click at [541, 515] on input "text" at bounding box center [571, 515] width 164 height 23
type input "$550,000"
click at [687, 513] on select "Choose Backhoe Boom/Bucket Truck Chipper Commercial Mower Crane DTG/DTF Printin…" at bounding box center [746, 515] width 164 height 23
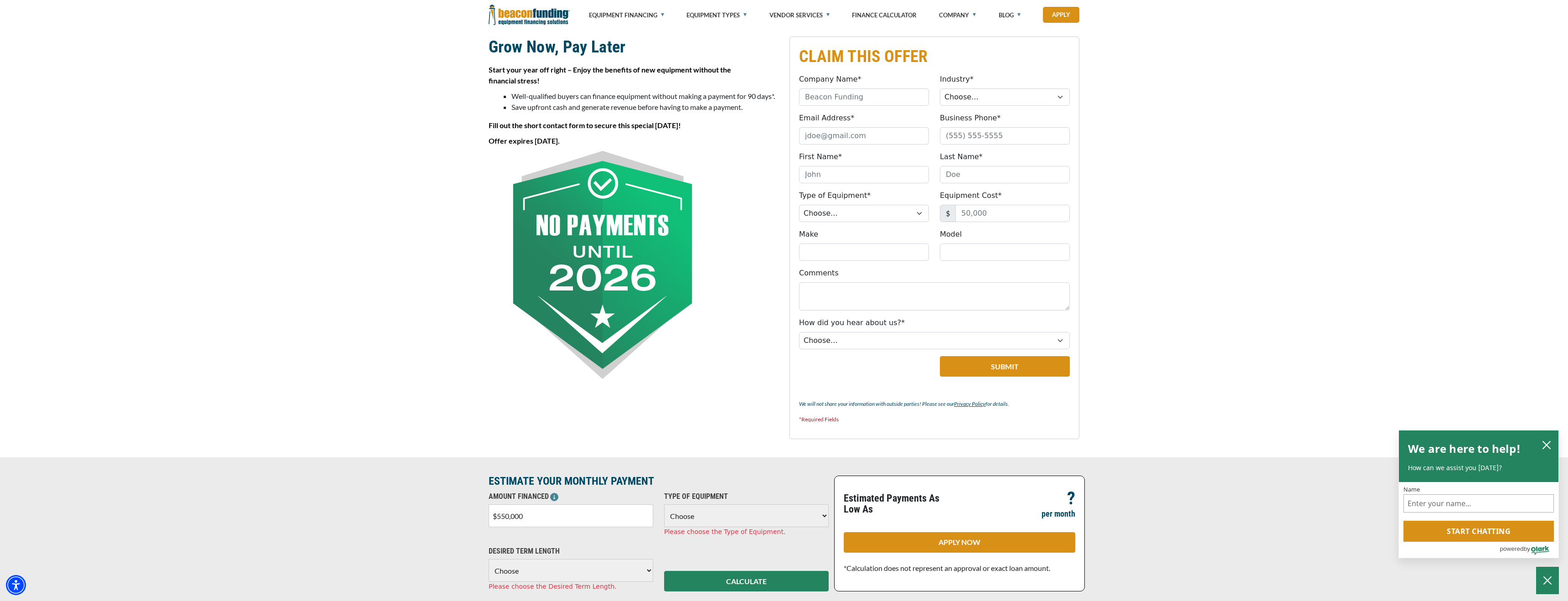
select select "17"
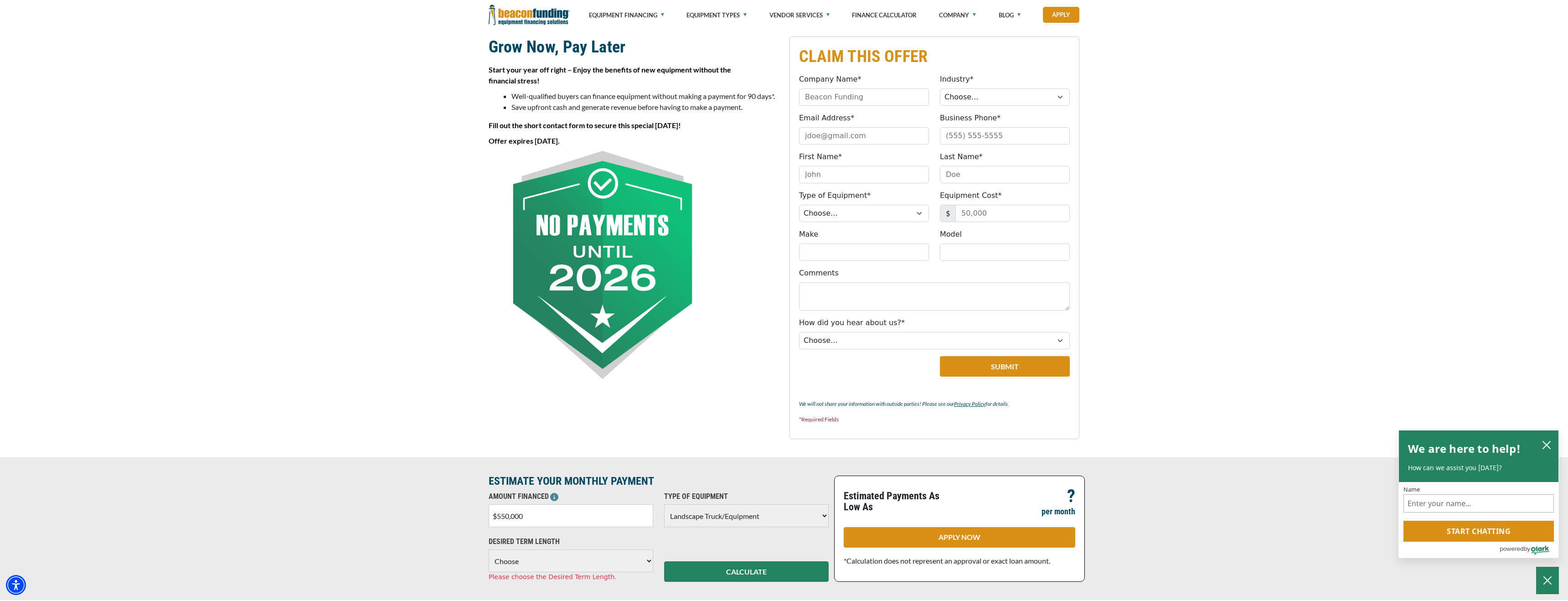
click at [614, 564] on select "Choose 36 Months 48 Months 60 Months 72 Months 84 Months" at bounding box center [571, 560] width 164 height 23
select select "60"
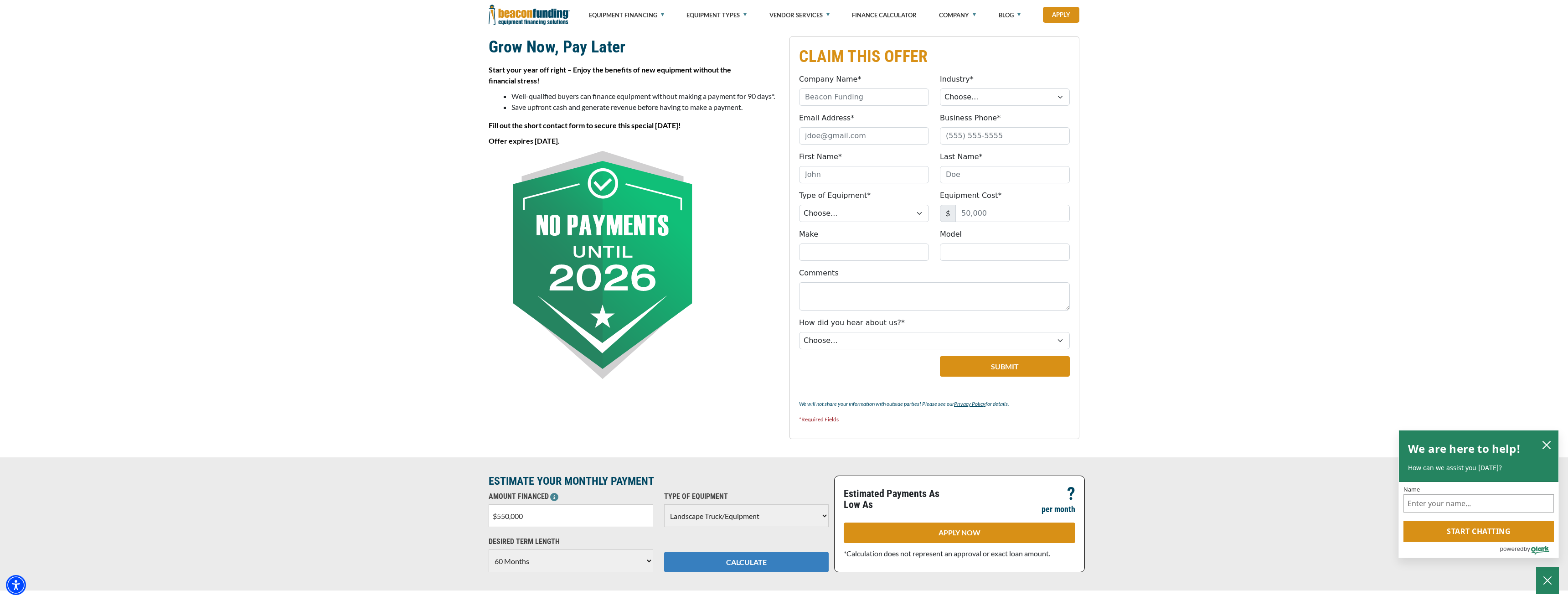
click at [744, 563] on button "CALCULATE" at bounding box center [746, 562] width 164 height 21
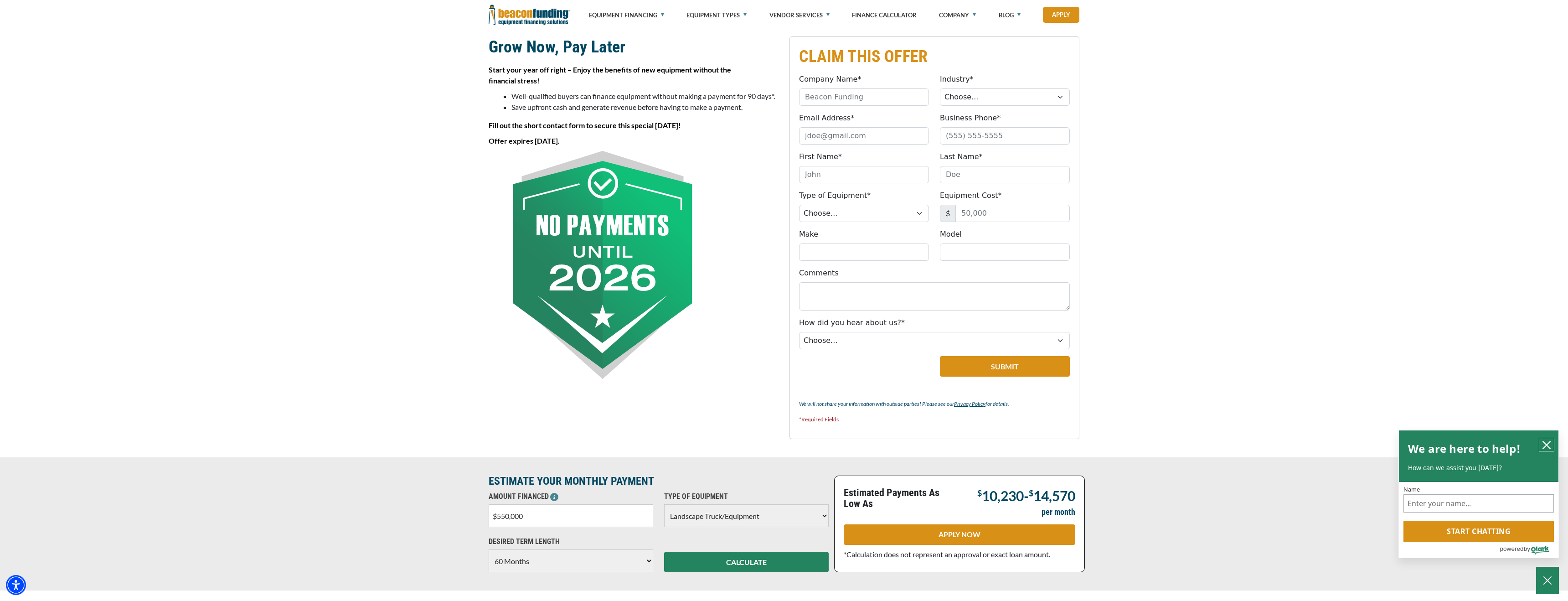
click at [1550, 442] on icon "close chatbox" at bounding box center [1546, 445] width 9 height 9
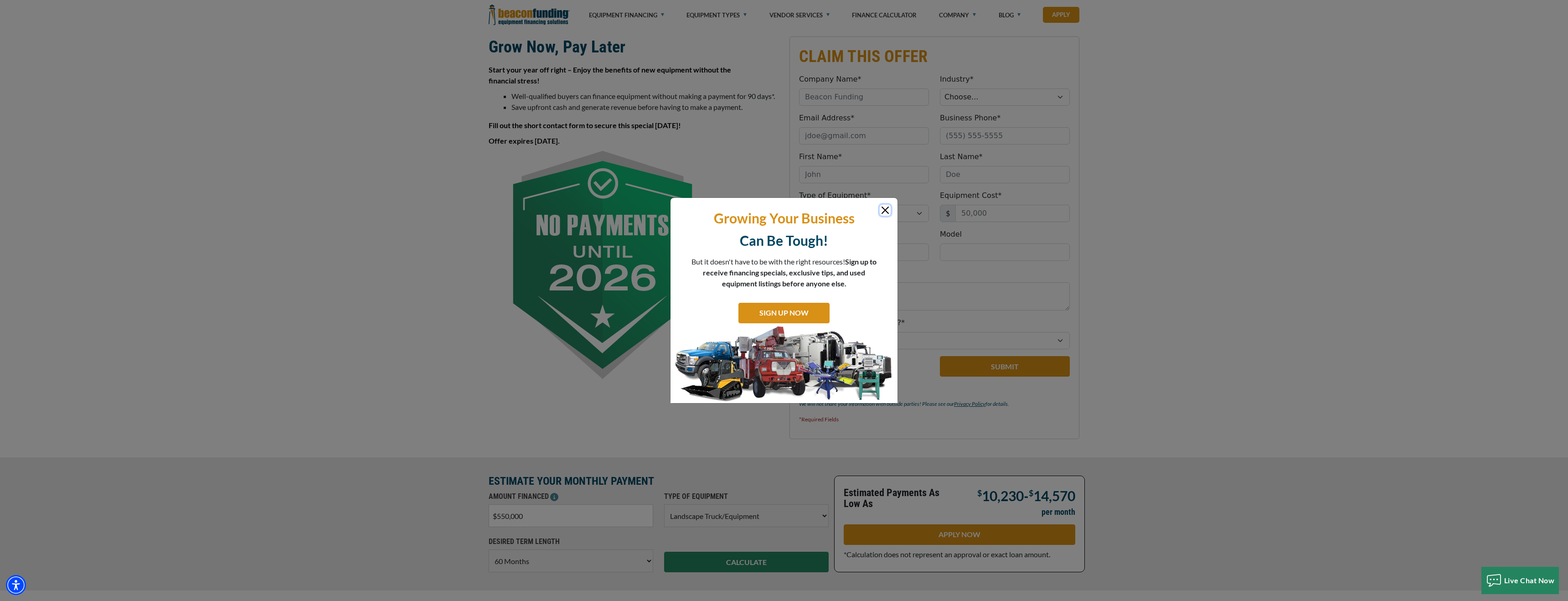
click at [883, 209] on button "Close" at bounding box center [885, 210] width 11 height 11
